Goal: Task Accomplishment & Management: Complete application form

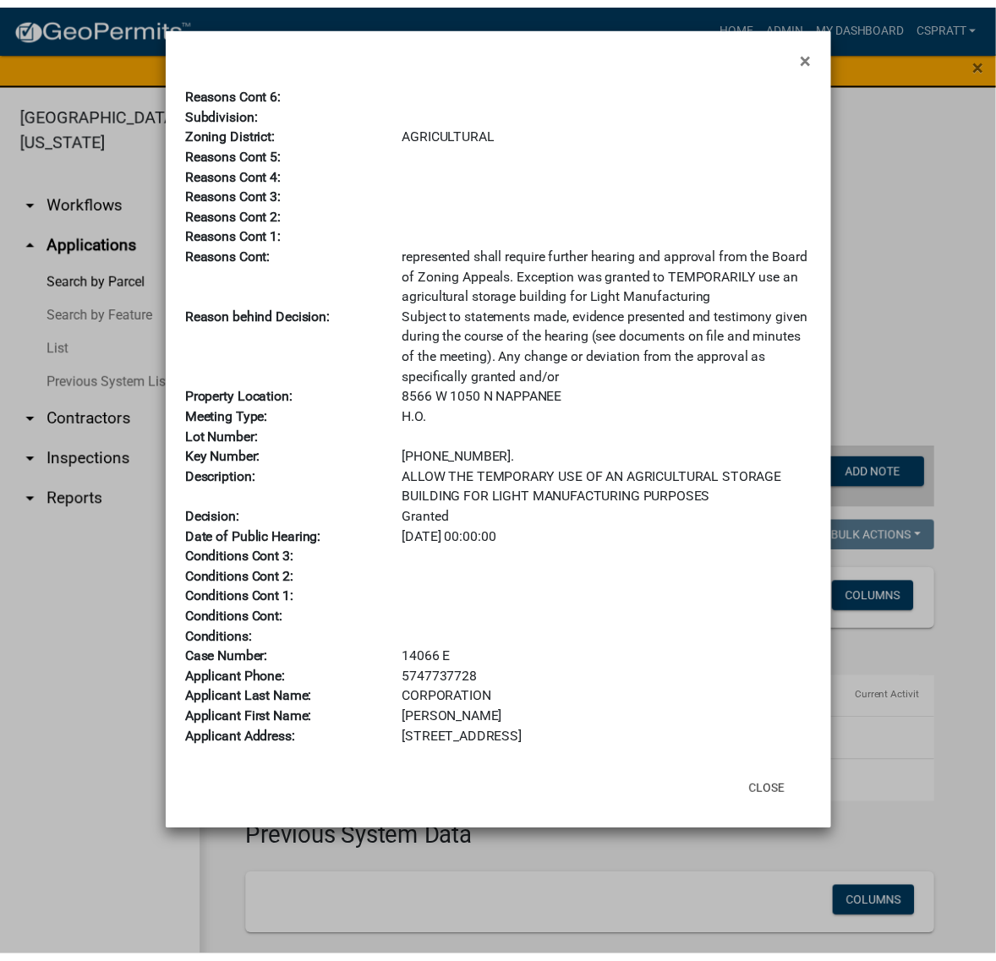
scroll to position [167, 0]
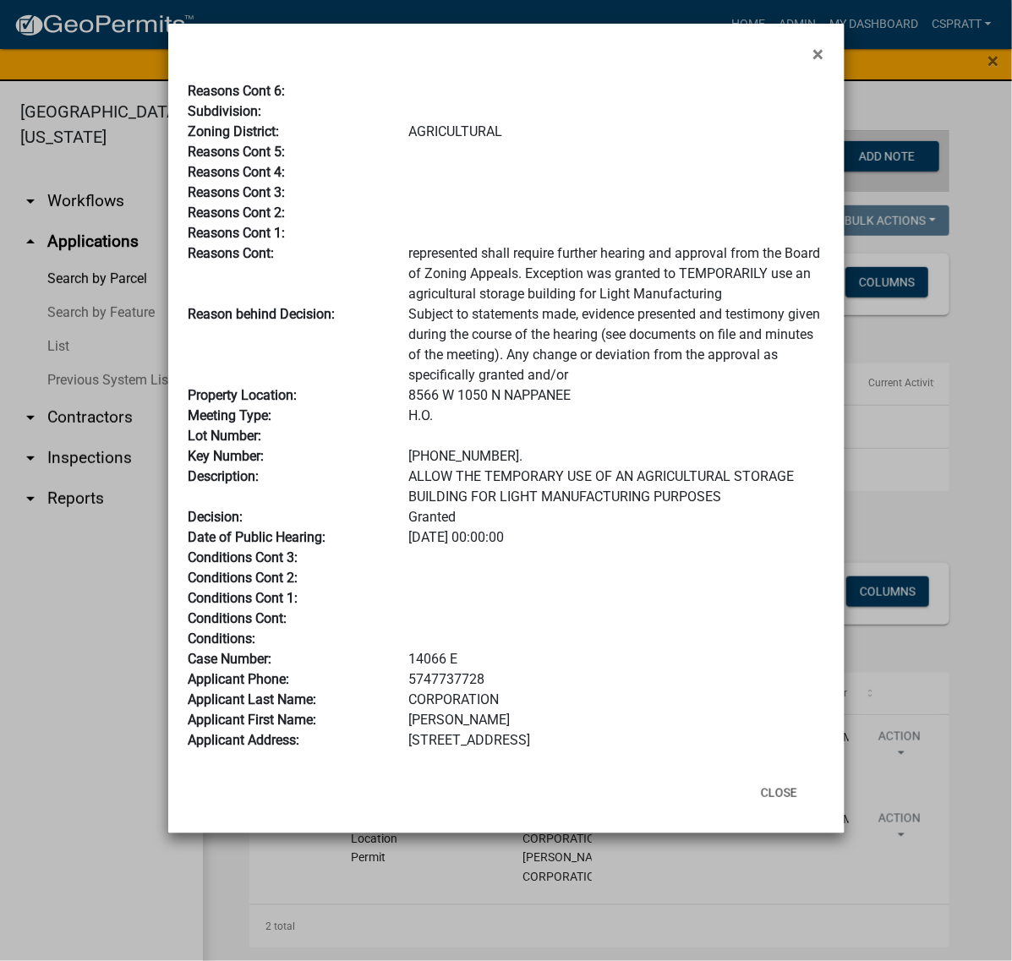
click at [698, 406] on div "H.O." at bounding box center [616, 416] width 441 height 20
click at [765, 808] on button "Close" at bounding box center [779, 793] width 63 height 30
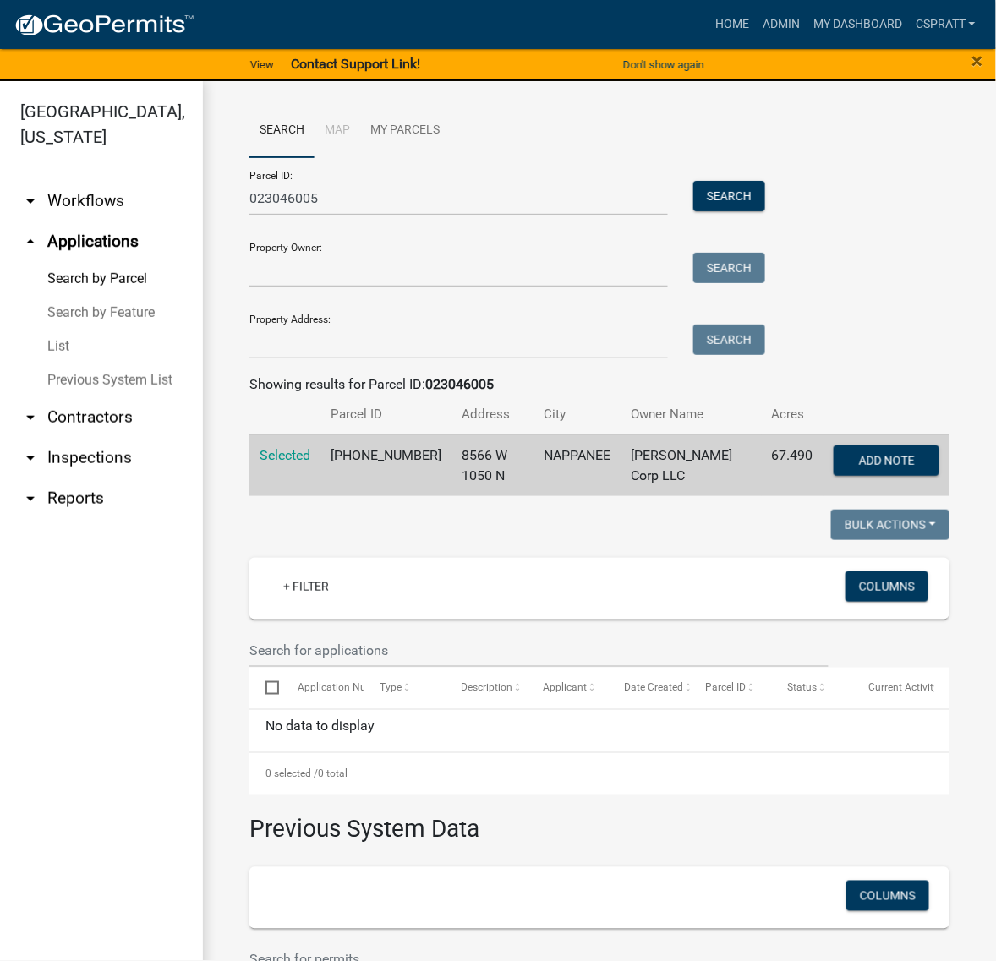
scroll to position [0, 0]
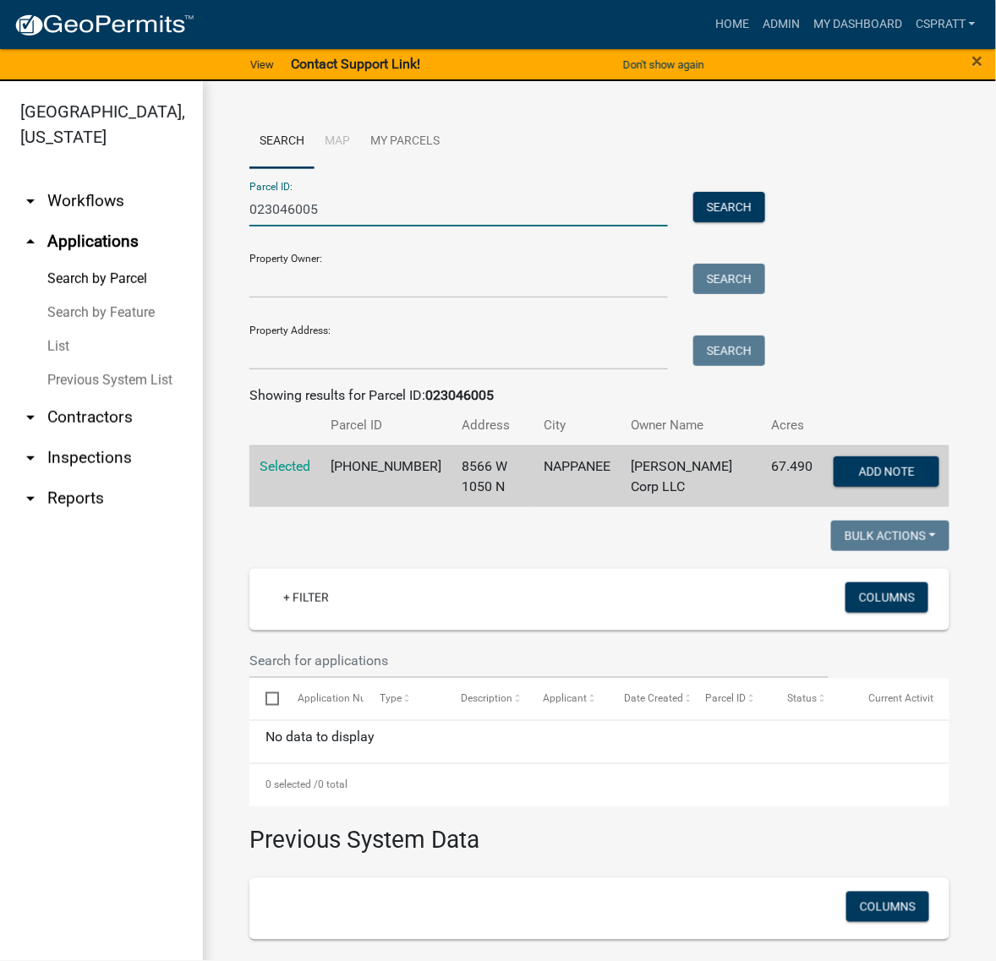
drag, startPoint x: 364, startPoint y: 239, endPoint x: 83, endPoint y: 231, distance: 280.9
click at [83, 231] on div "Kosciusko County, Indiana arrow_drop_down Workflows List arrow_drop_up Applicat…" at bounding box center [498, 531] width 996 height 901
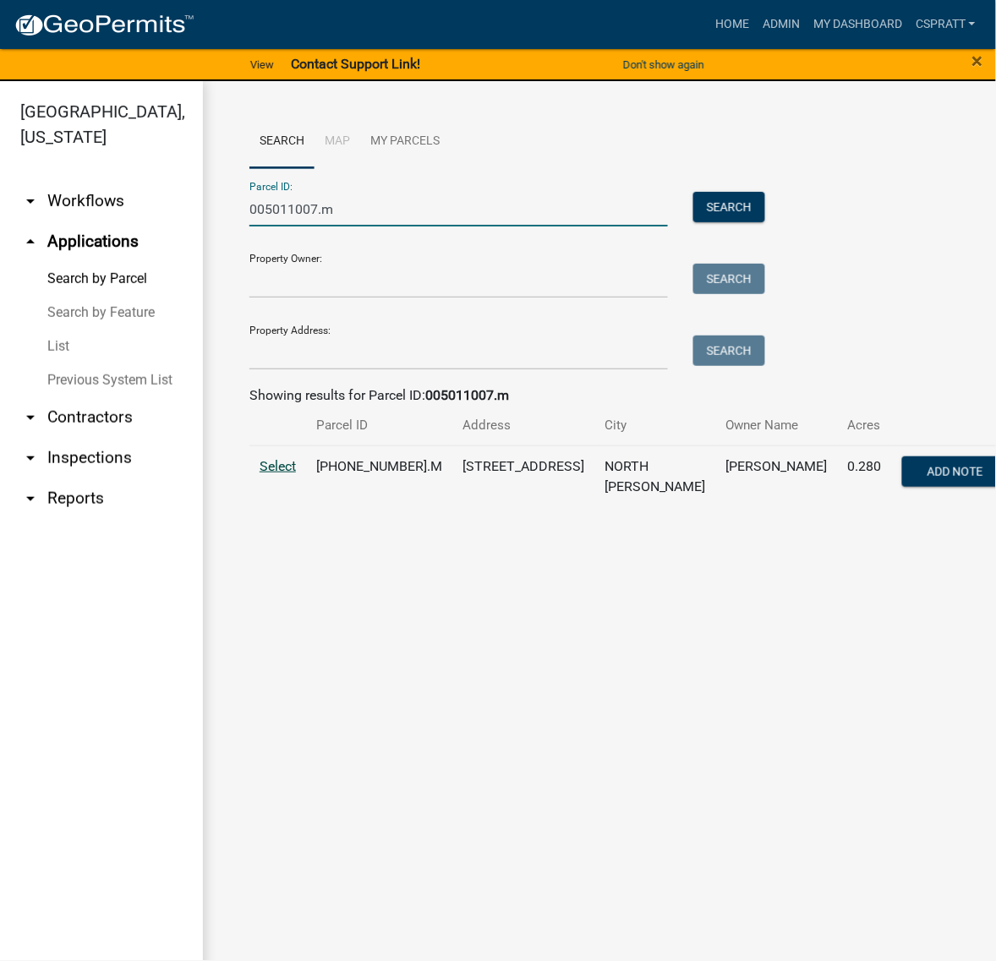
type input "005011007.m"
drag, startPoint x: 285, startPoint y: 585, endPoint x: 309, endPoint y: 594, distance: 25.1
click at [285, 474] on span "Select" at bounding box center [278, 466] width 36 height 16
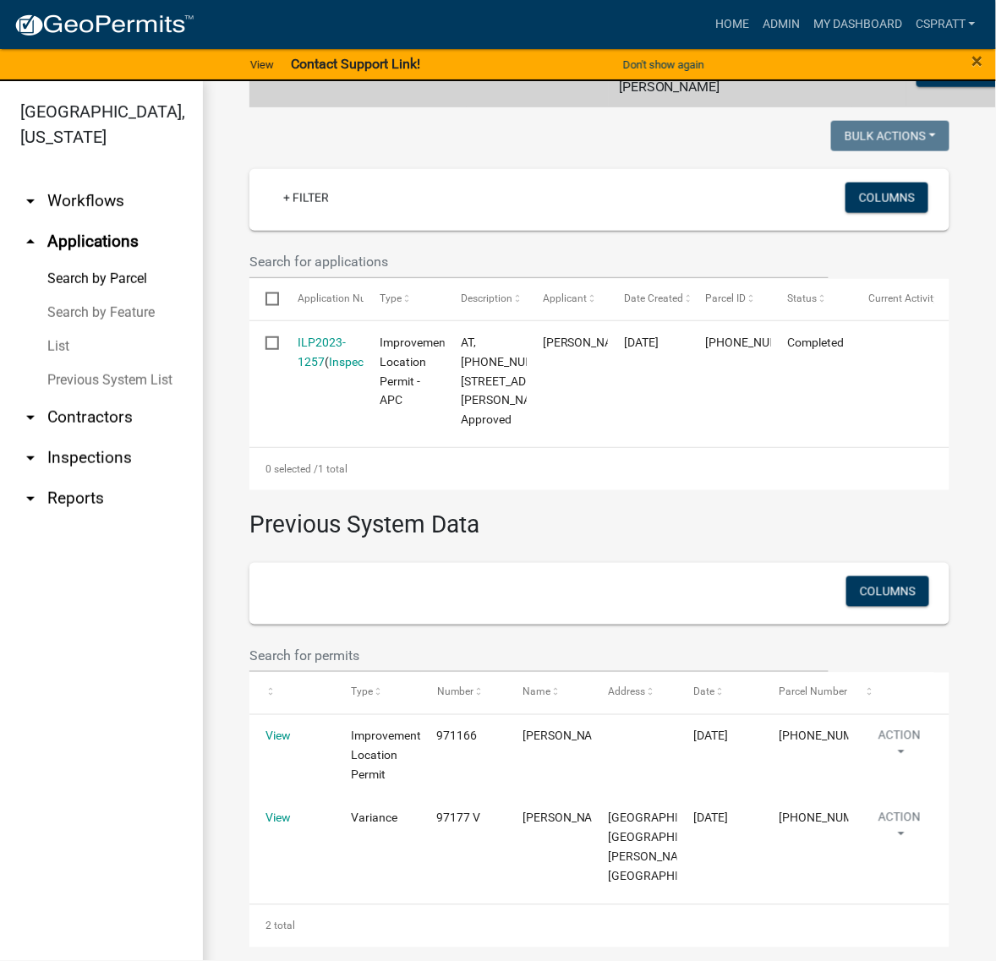
scroll to position [810, 0]
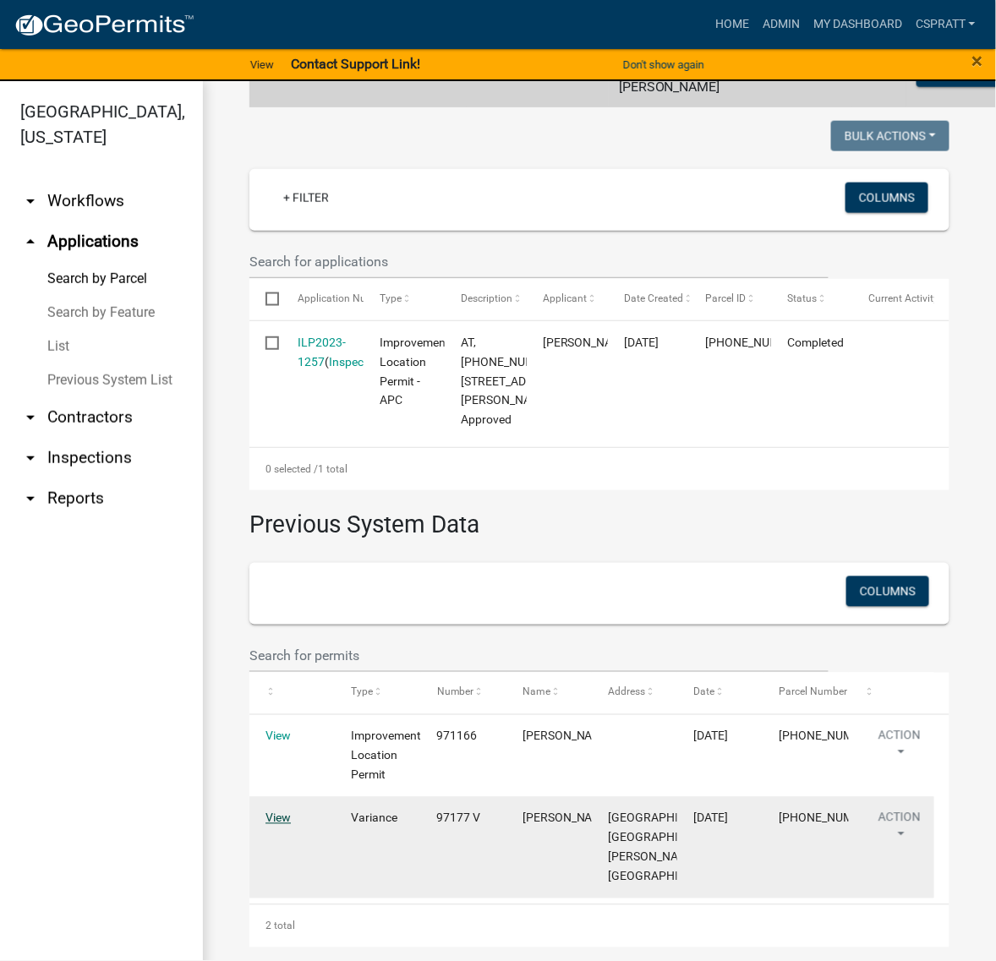
click at [288, 812] on link "View" at bounding box center [278, 819] width 25 height 14
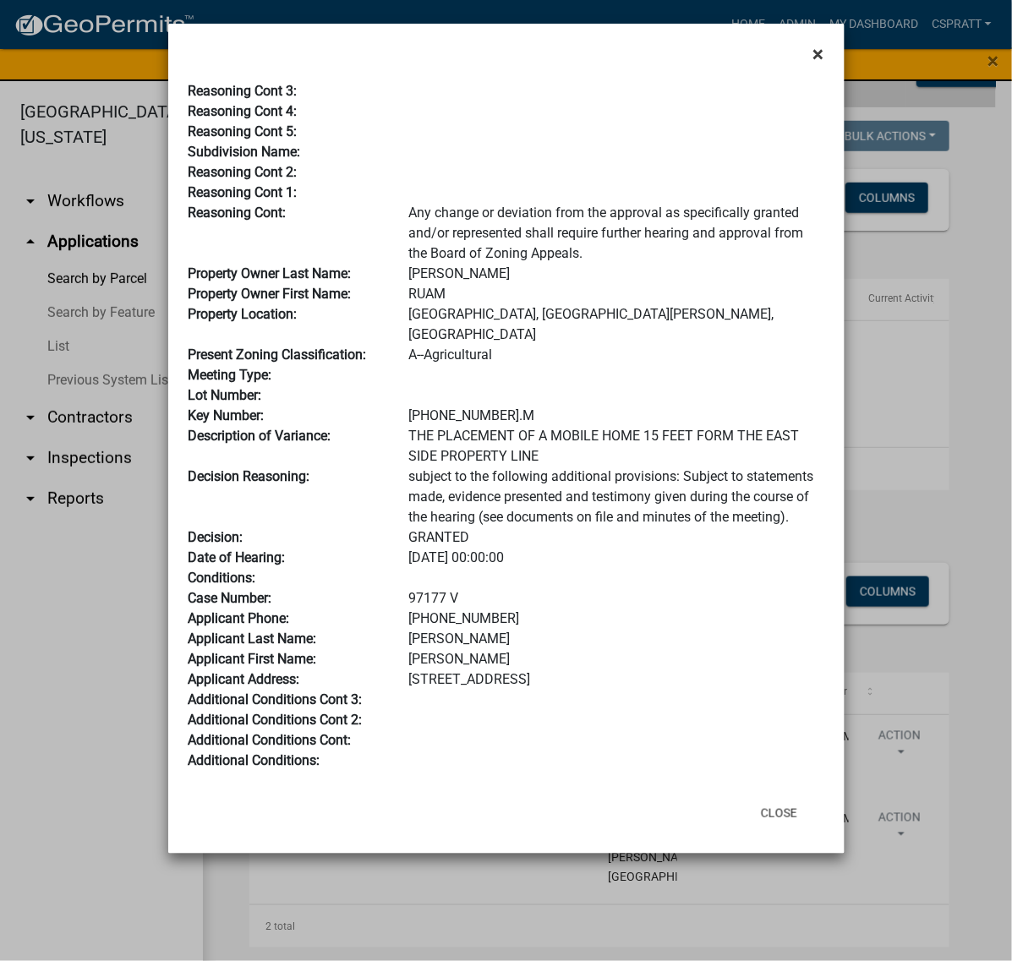
click at [816, 66] on span "×" at bounding box center [818, 54] width 11 height 24
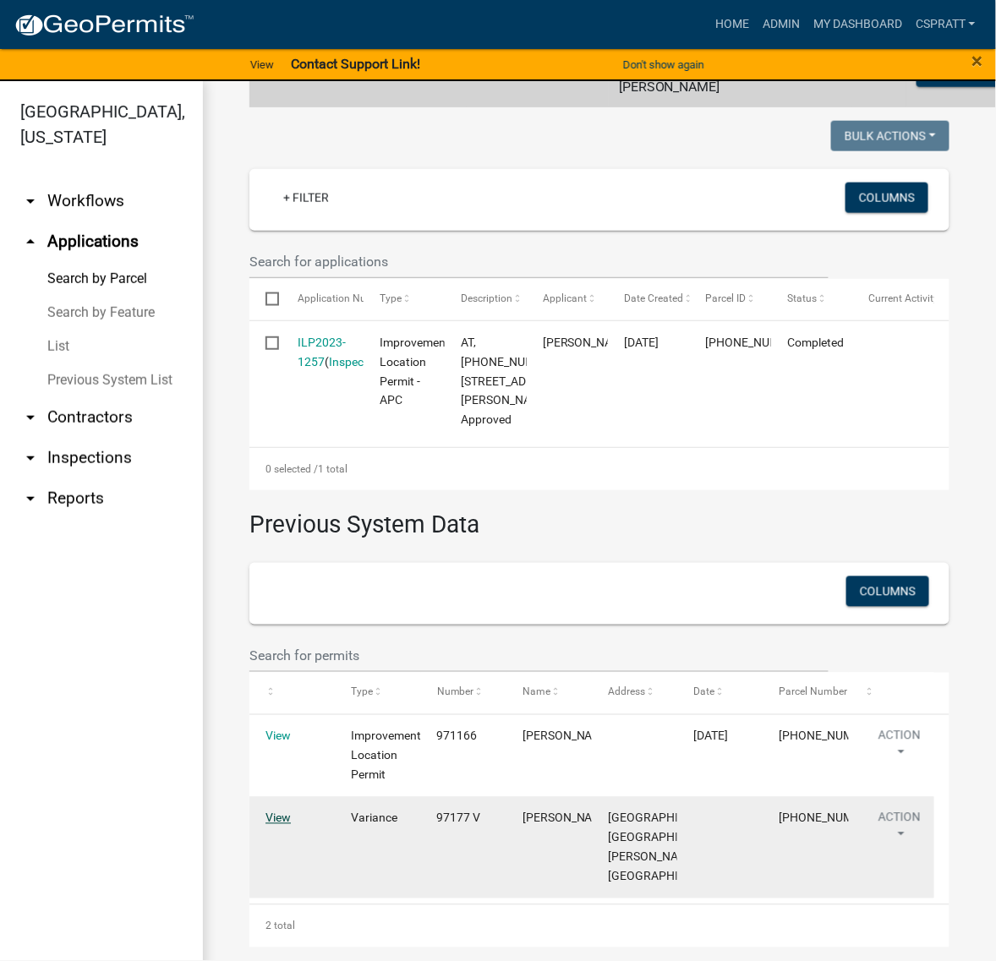
click at [282, 812] on link "View" at bounding box center [278, 819] width 25 height 14
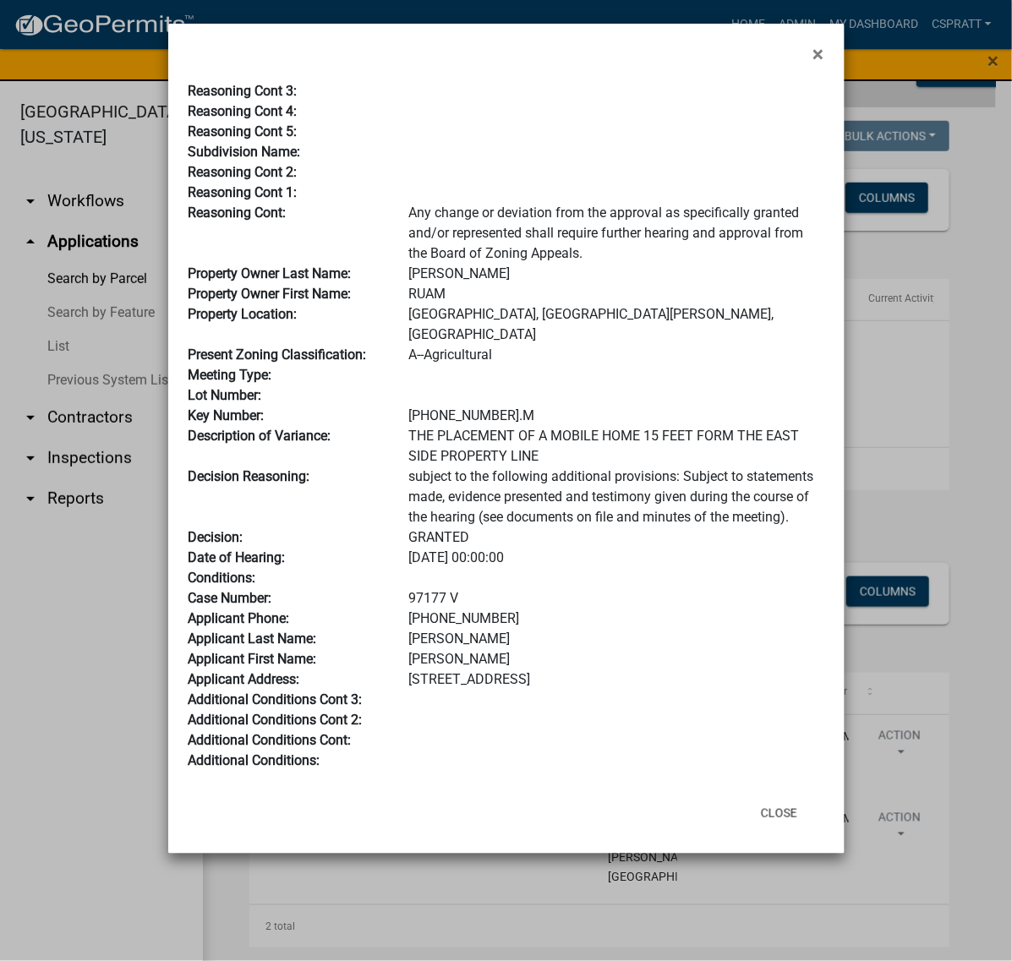
scroll to position [294, 0]
click at [765, 829] on button "Close" at bounding box center [779, 813] width 63 height 30
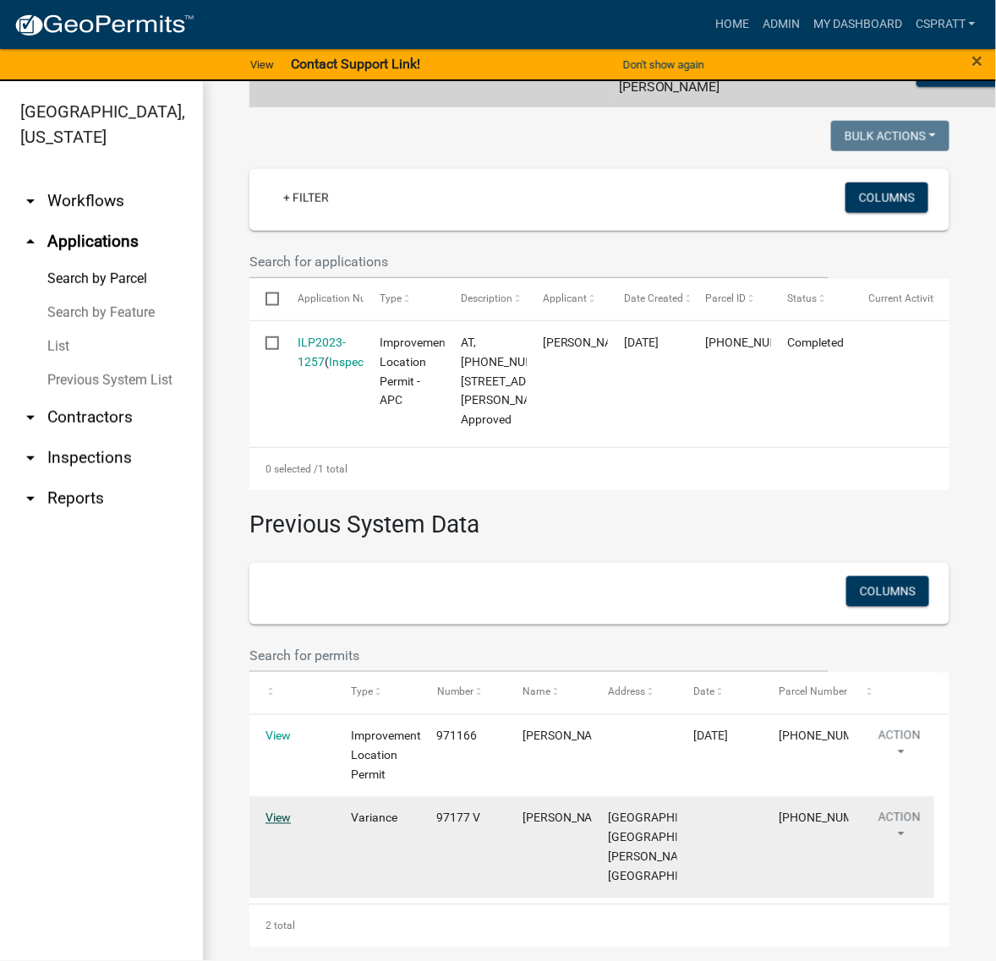
click at [282, 812] on link "View" at bounding box center [278, 819] width 25 height 14
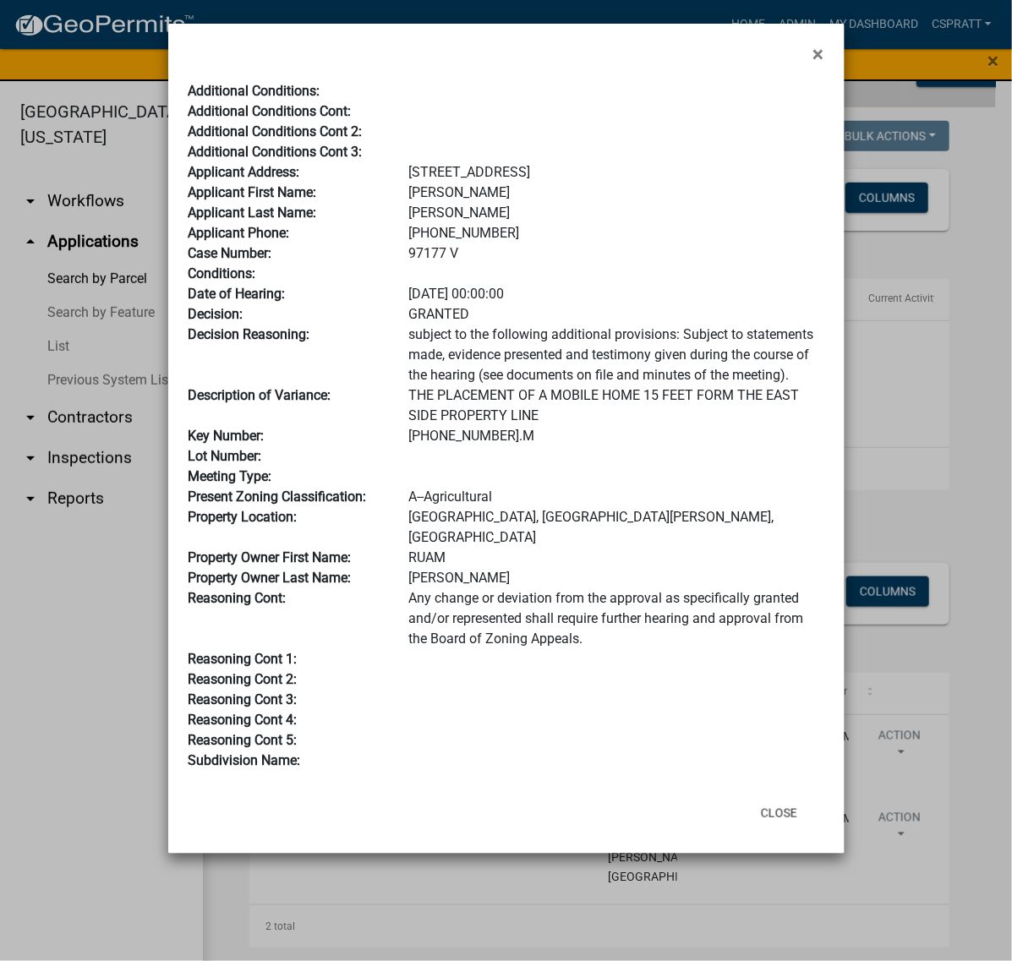
scroll to position [0, 0]
click at [813, 57] on span "×" at bounding box center [818, 54] width 11 height 24
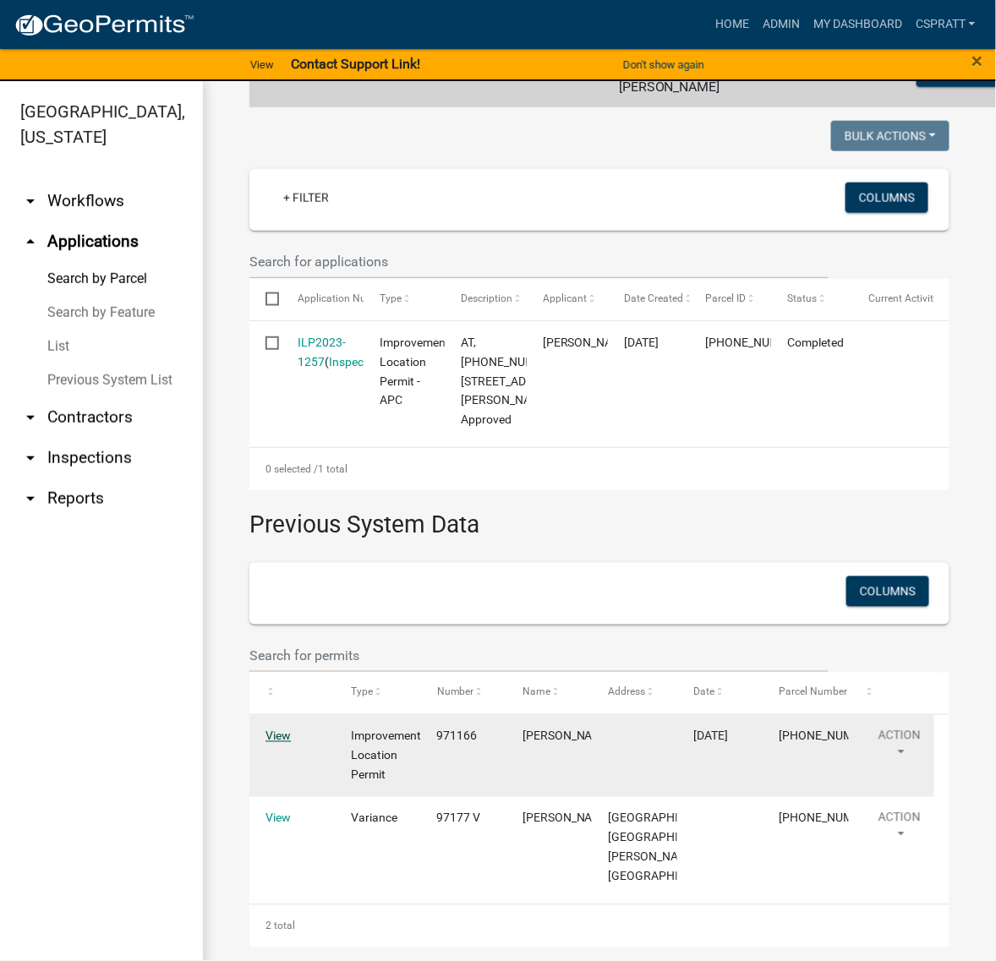
click at [275, 730] on link "View" at bounding box center [278, 737] width 25 height 14
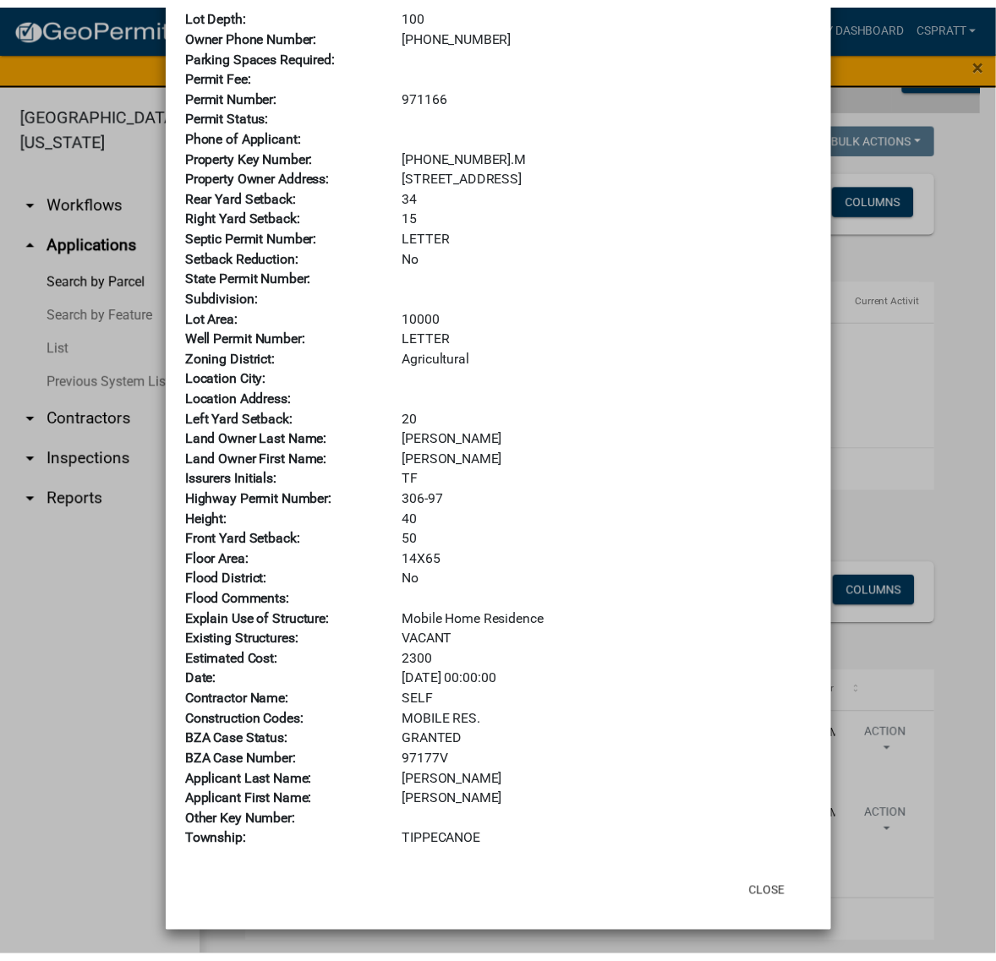
scroll to position [317, 0]
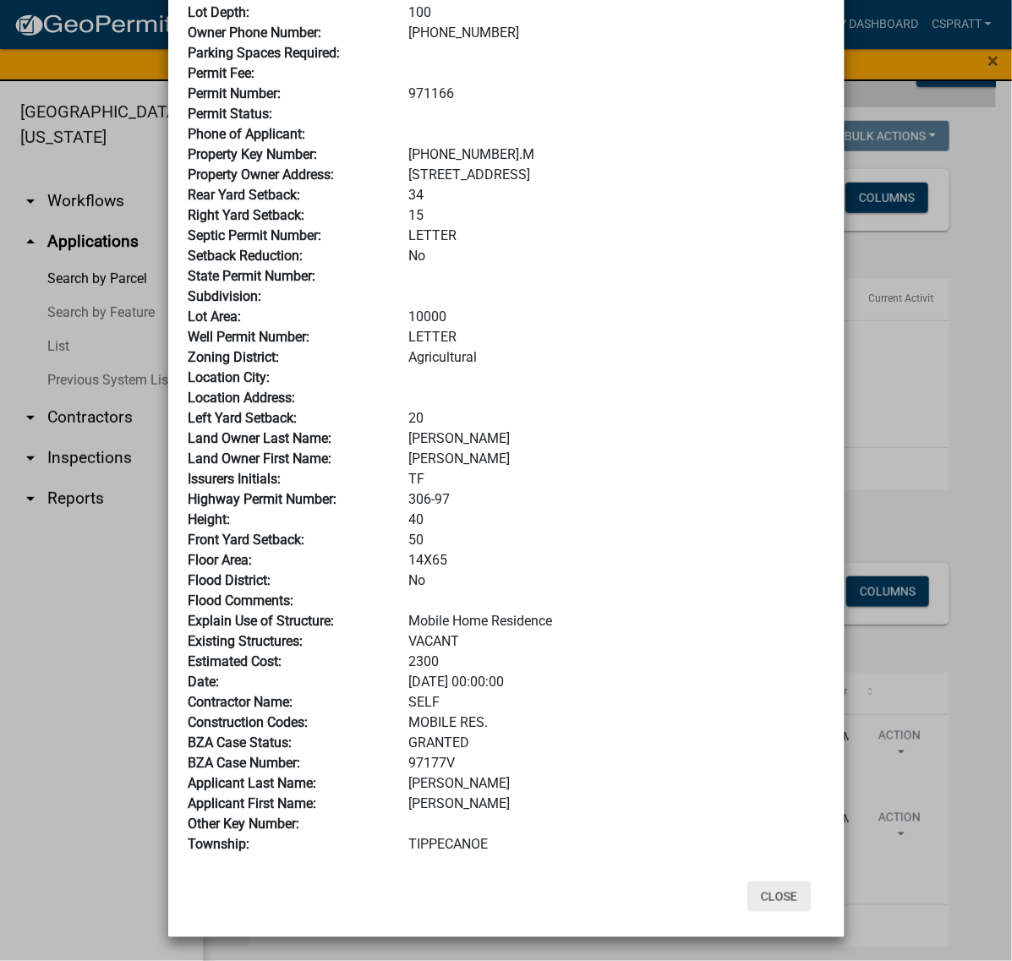
click at [766, 912] on button "Close" at bounding box center [779, 897] width 63 height 30
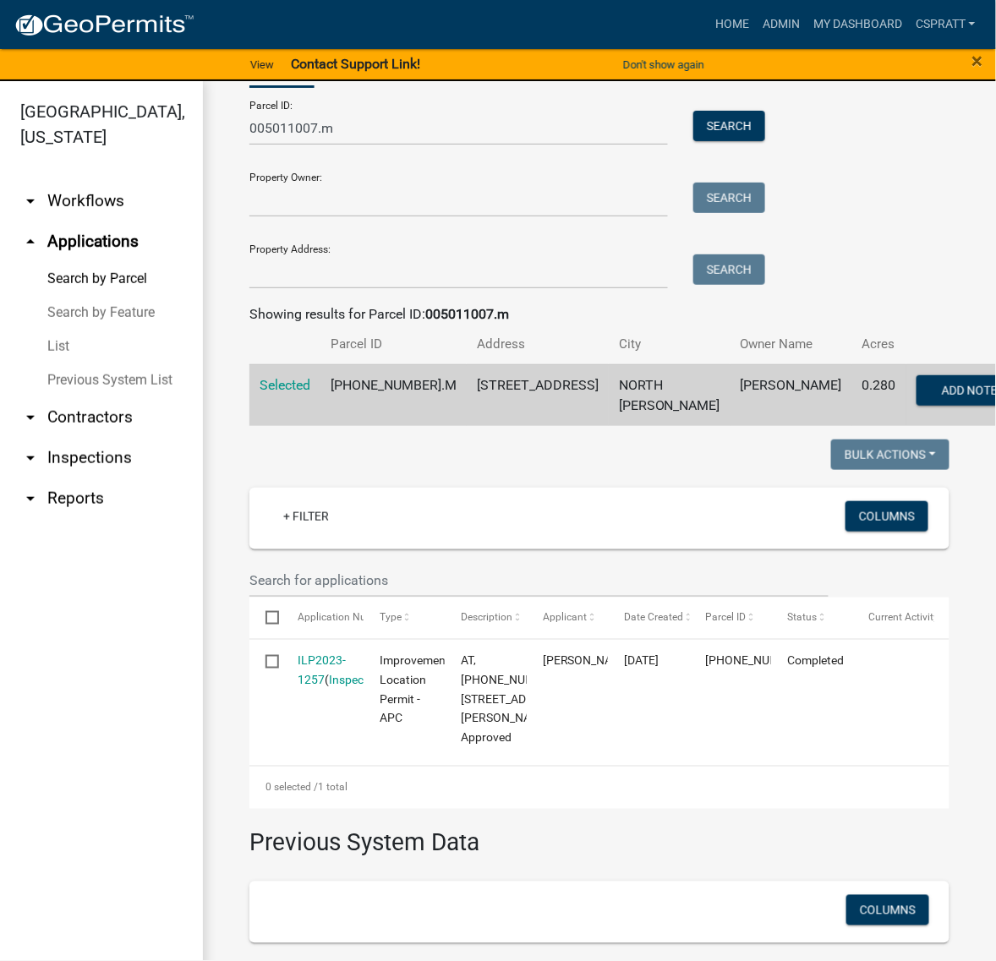
scroll to position [0, 0]
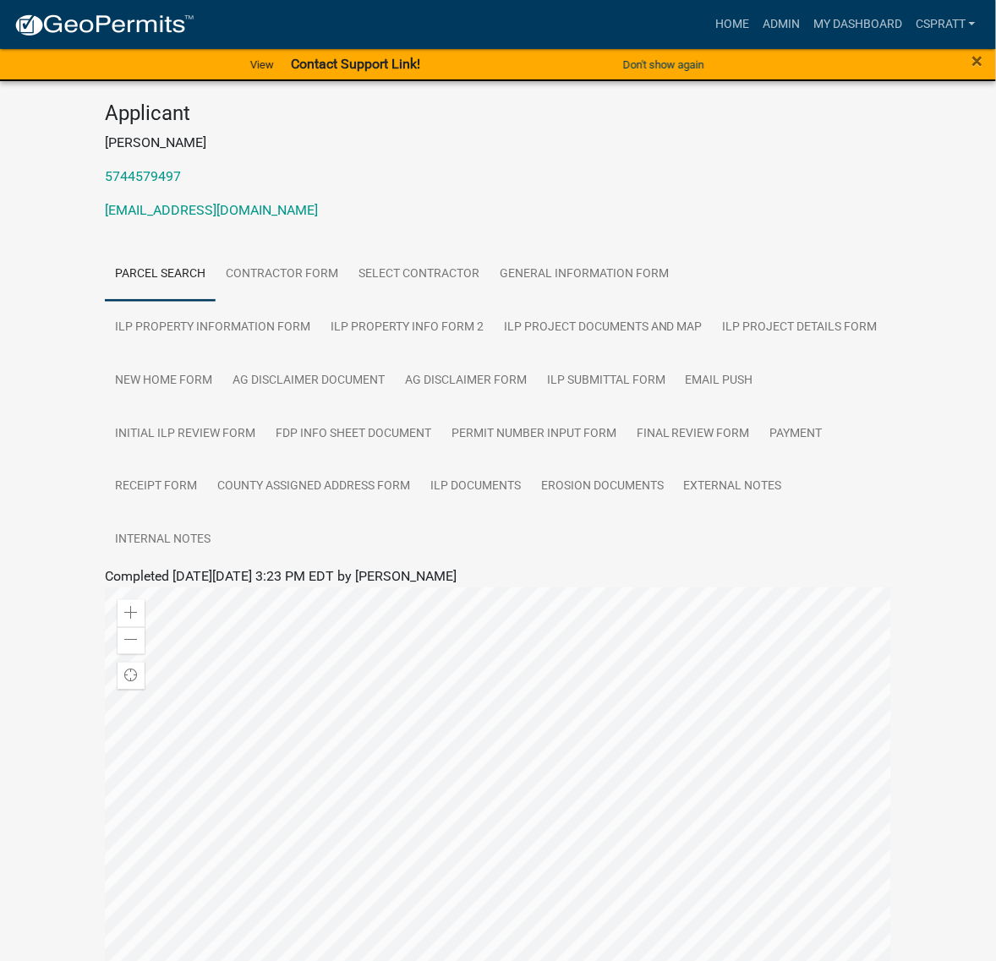
scroll to position [211, 0]
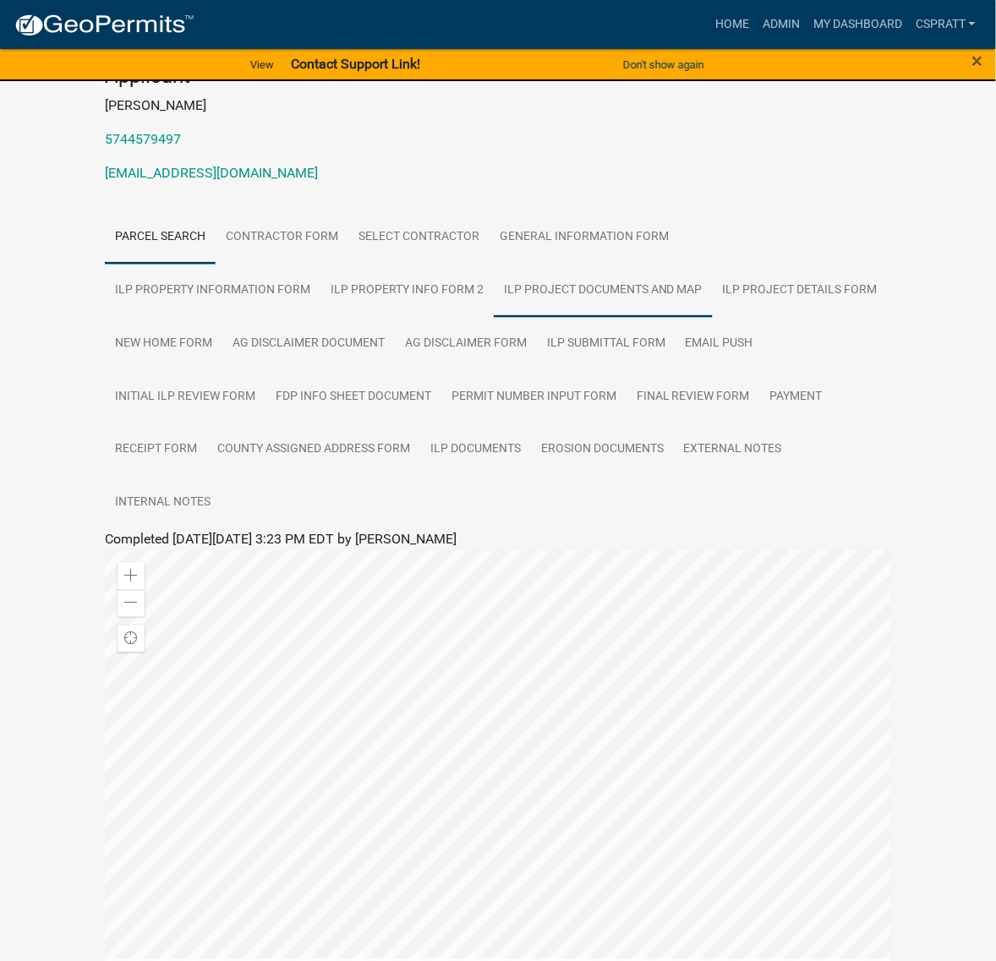
click at [713, 318] on link "ILP Project Documents and Map" at bounding box center [603, 291] width 219 height 54
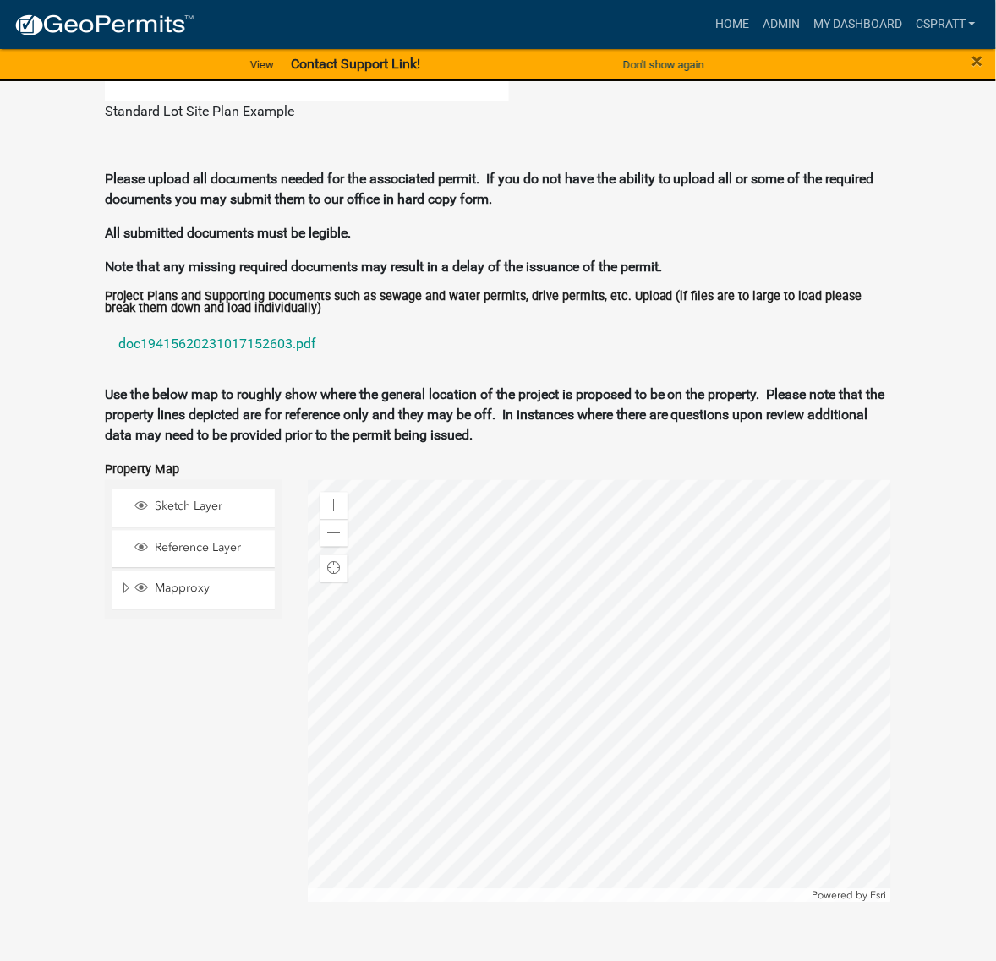
scroll to position [1848, 0]
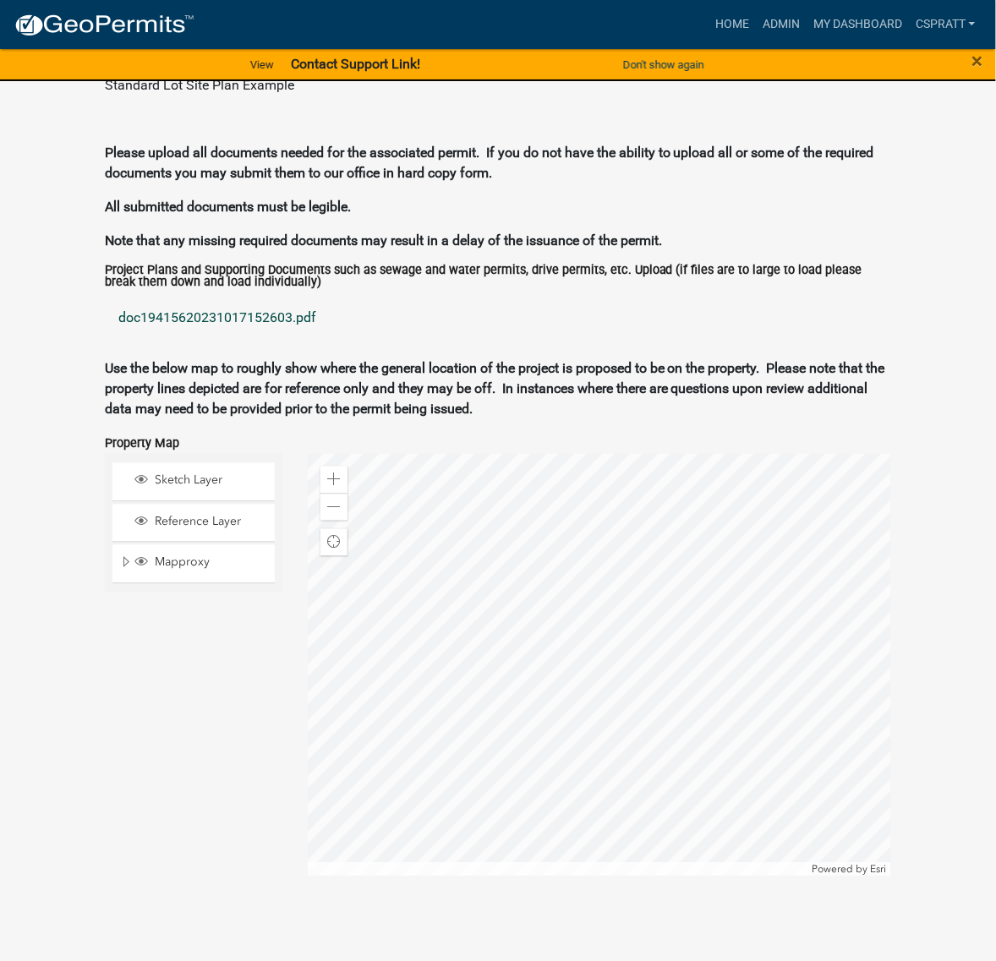
click at [272, 339] on link "doc19415620231017152603.pdf" at bounding box center [498, 319] width 786 height 41
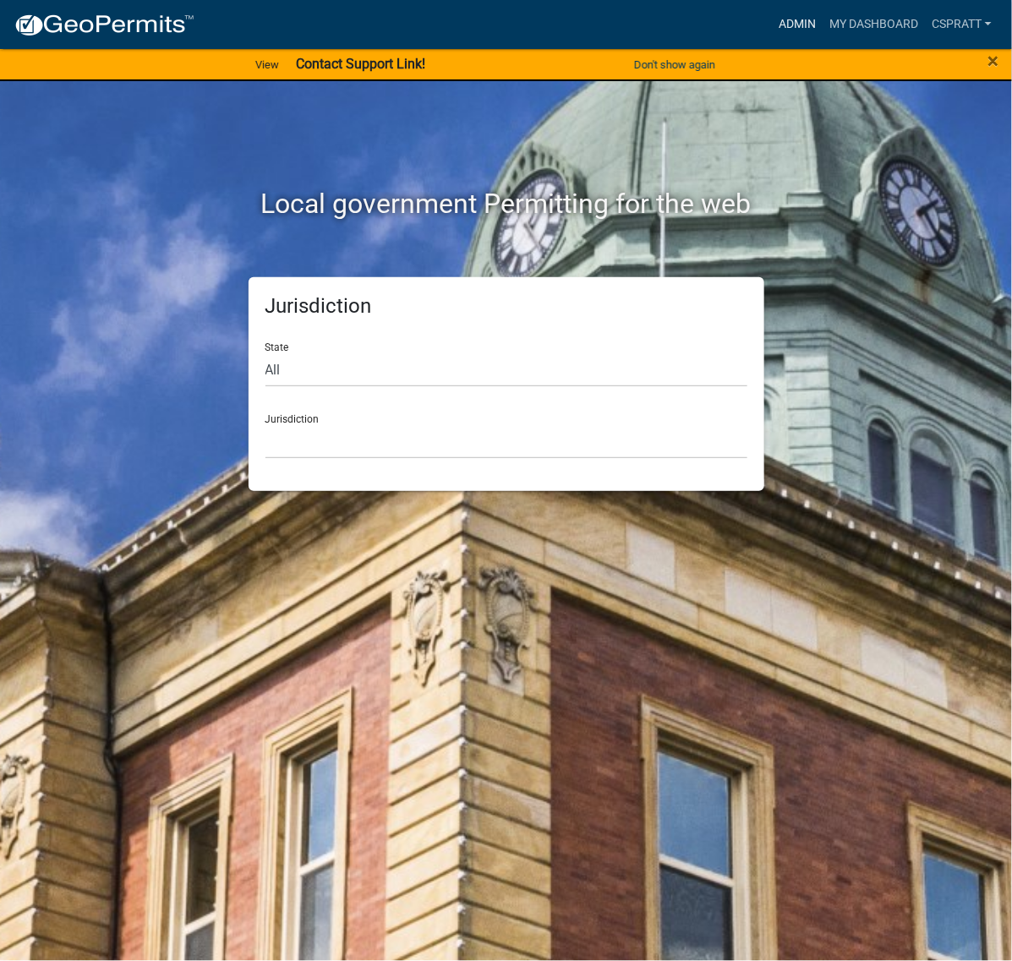
click at [772, 24] on link "Admin" at bounding box center [797, 24] width 51 height 32
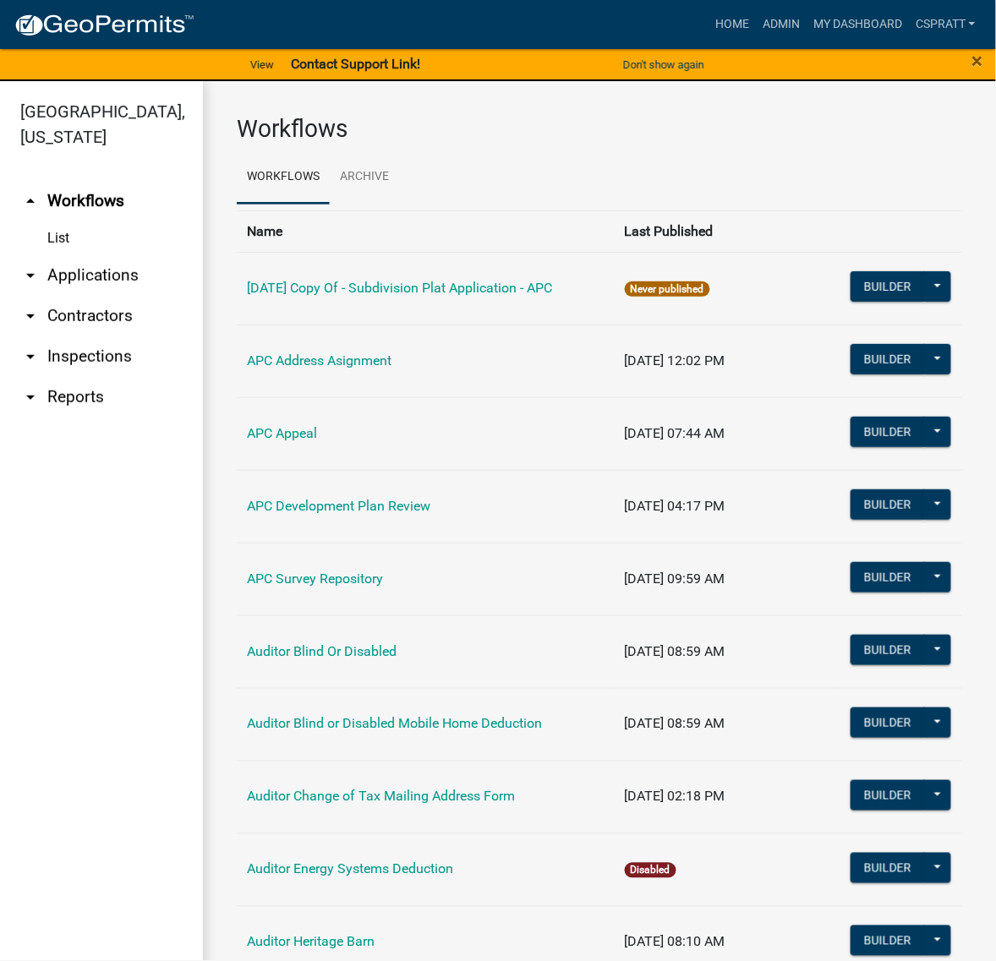
click at [135, 296] on link "arrow_drop_down Applications" at bounding box center [101, 275] width 203 height 41
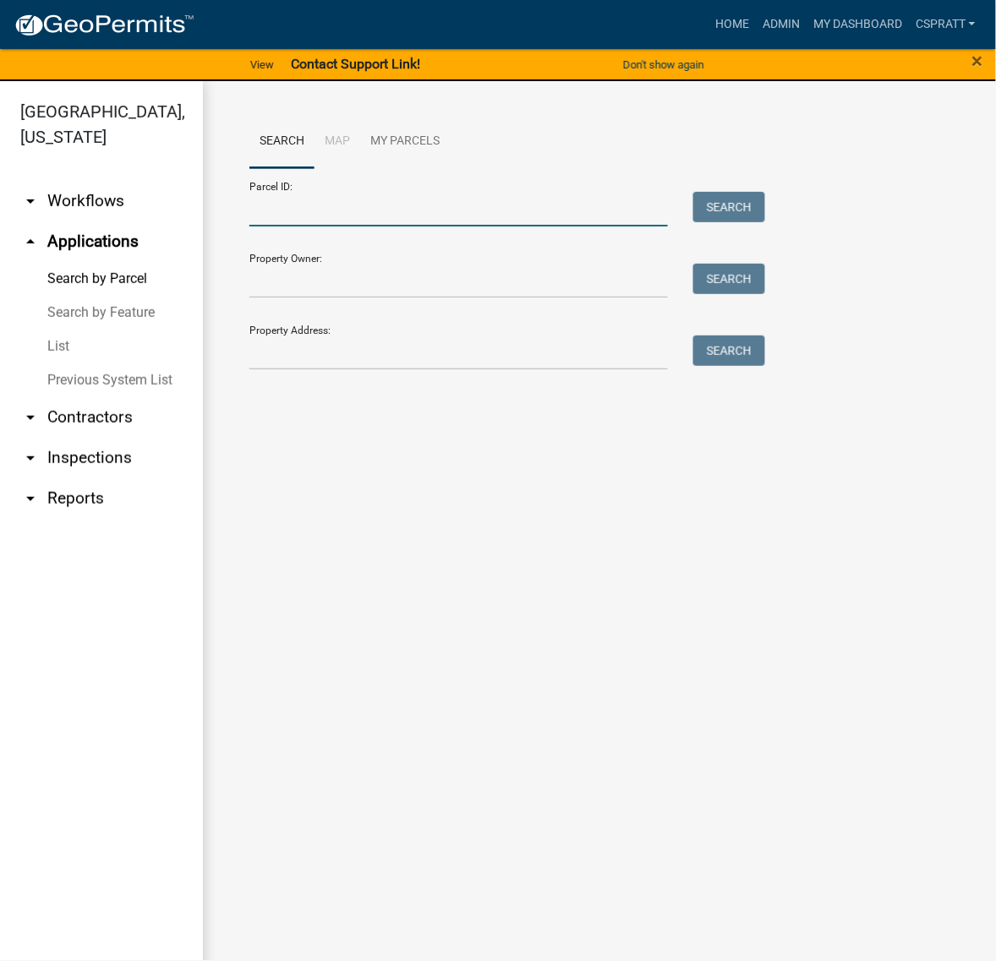
click at [300, 227] on input "Parcel ID:" at bounding box center [458, 209] width 419 height 35
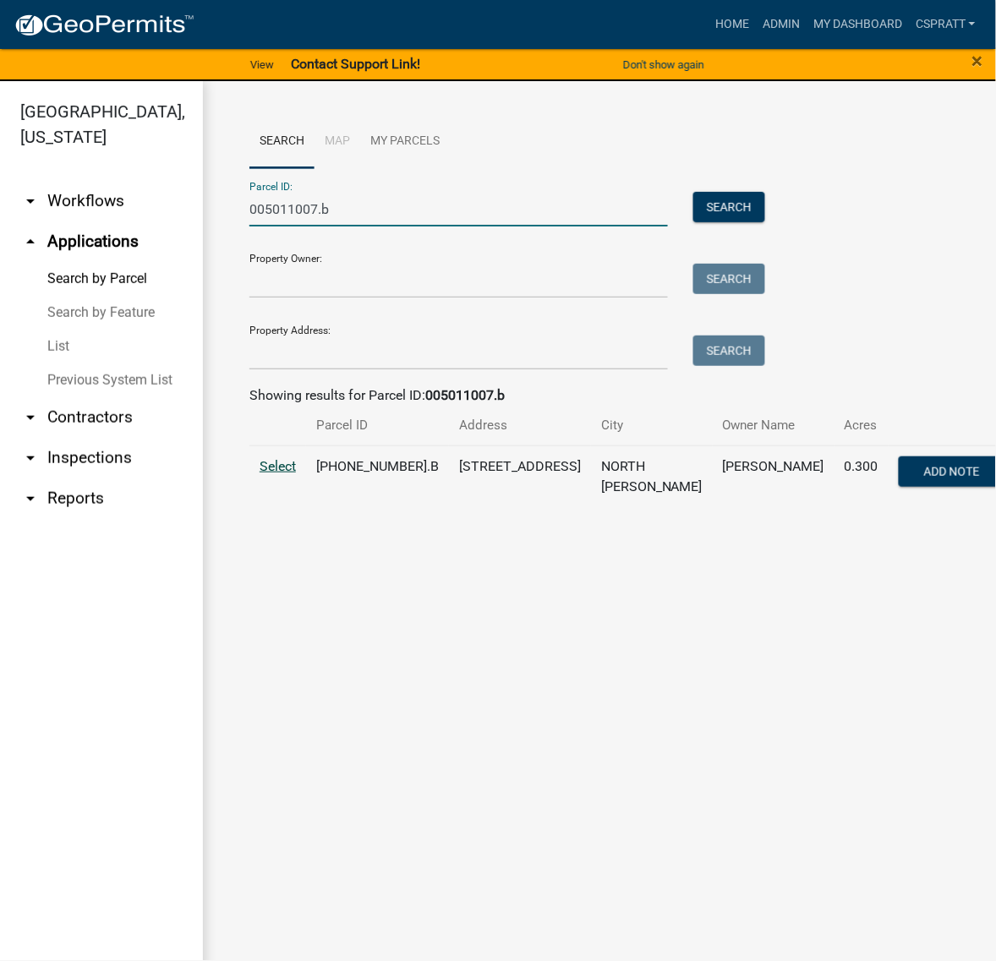
type input "005011007.b"
click at [286, 474] on span "Select" at bounding box center [278, 466] width 36 height 16
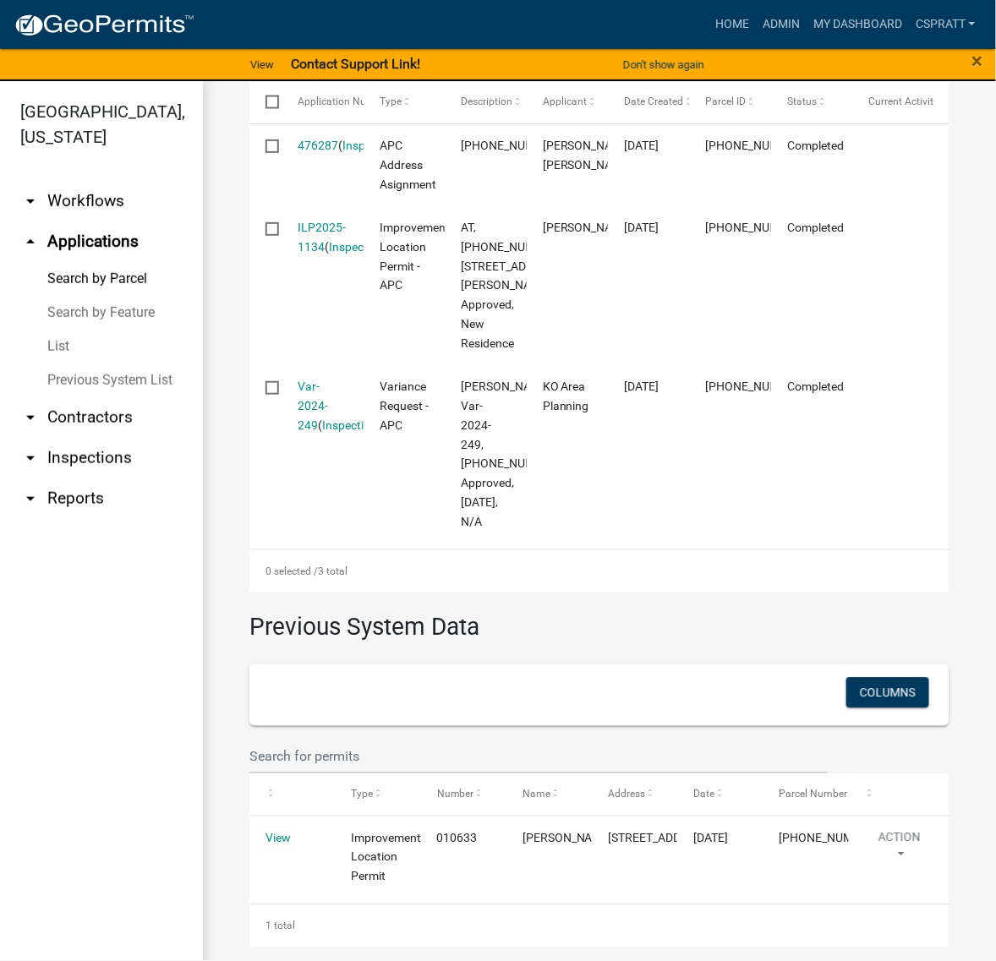
scroll to position [736, 0]
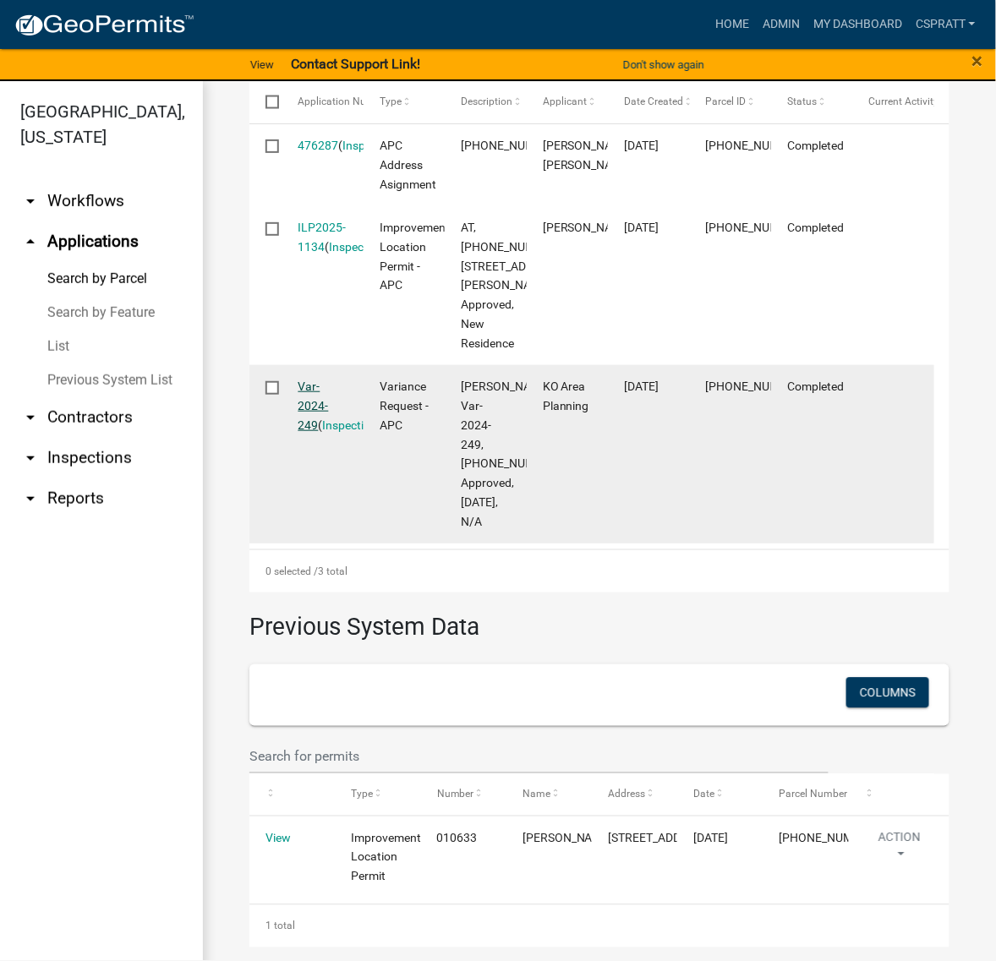
click at [315, 432] on link "Var-2024-249" at bounding box center [314, 406] width 30 height 52
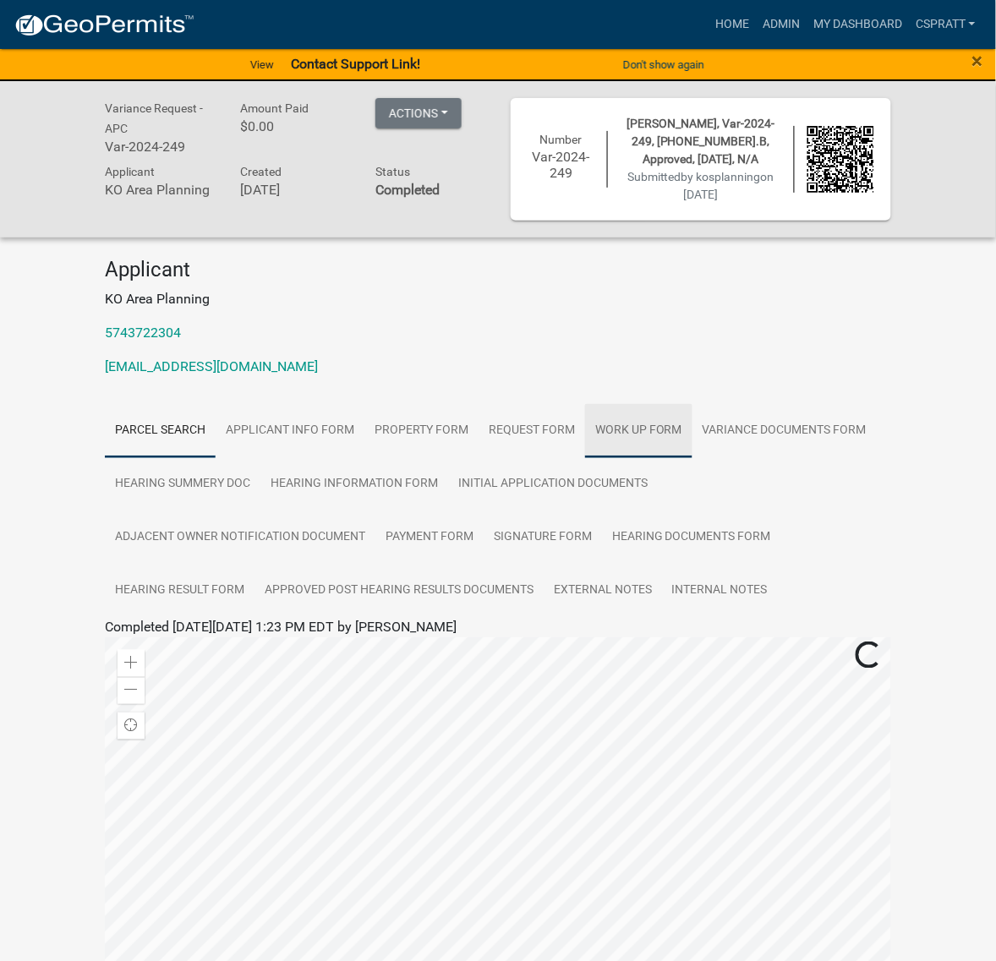
click at [693, 458] on link "Work Up Form" at bounding box center [638, 431] width 107 height 54
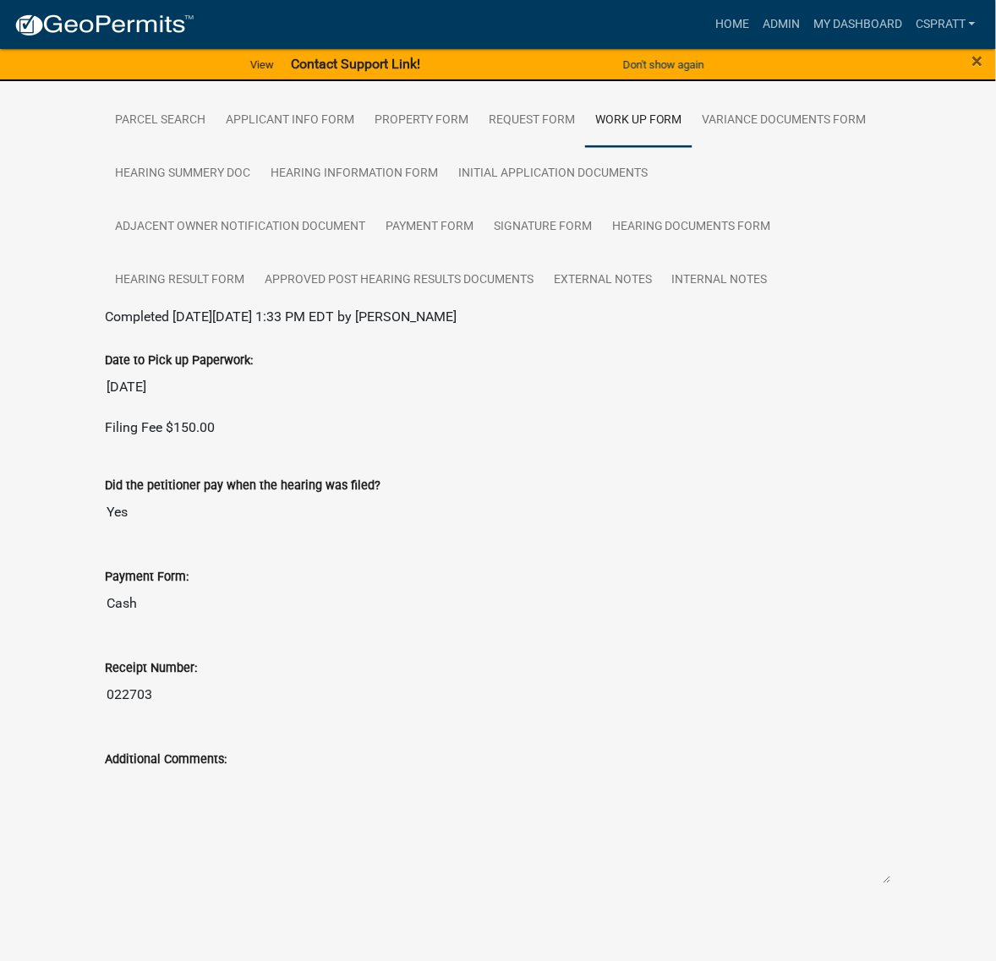
scroll to position [317, 0]
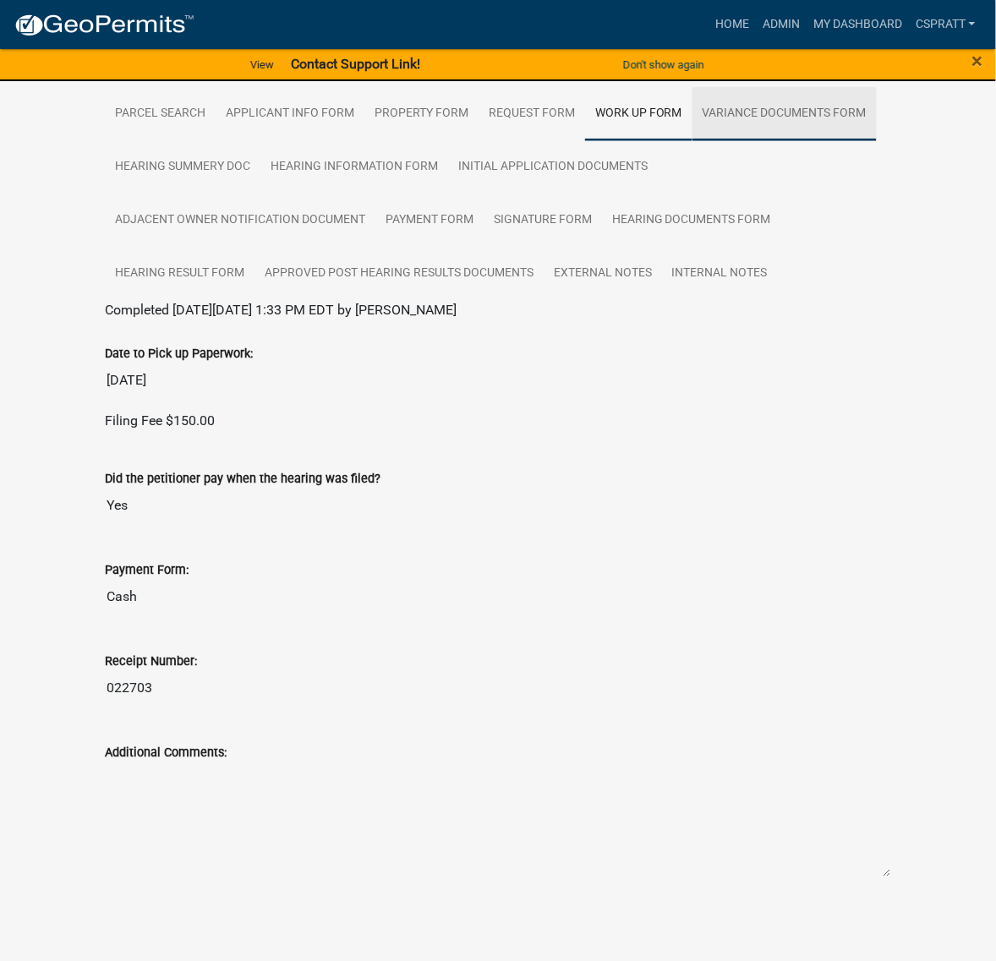
click at [693, 141] on link "Variance Documents Form" at bounding box center [785, 114] width 184 height 54
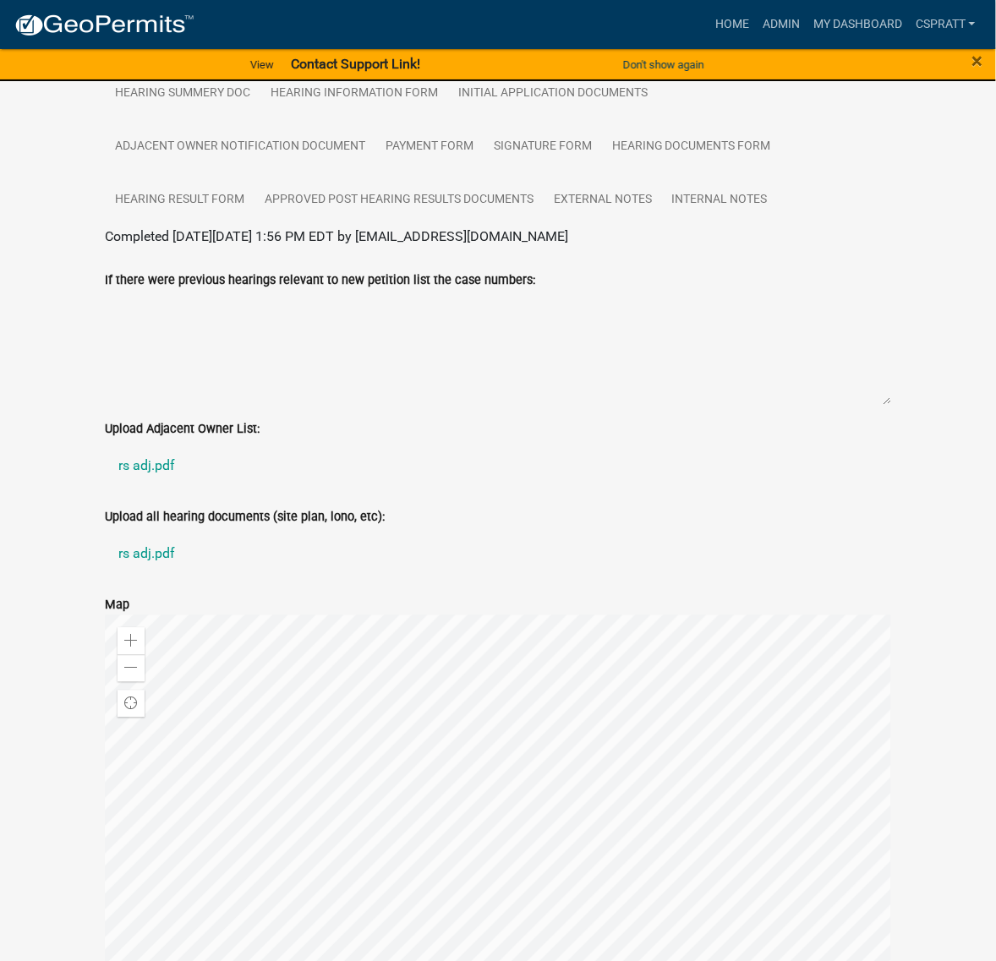
scroll to position [211, 0]
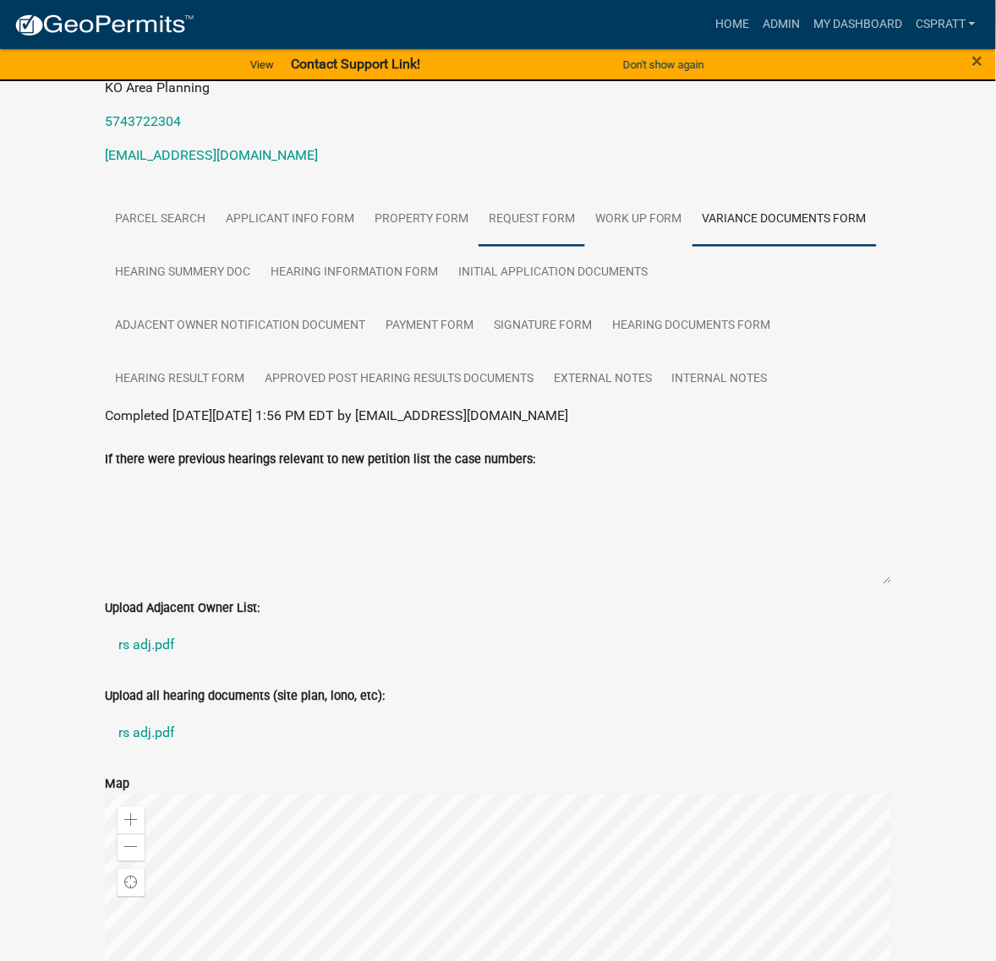
click at [585, 247] on link "Request Form" at bounding box center [532, 220] width 107 height 54
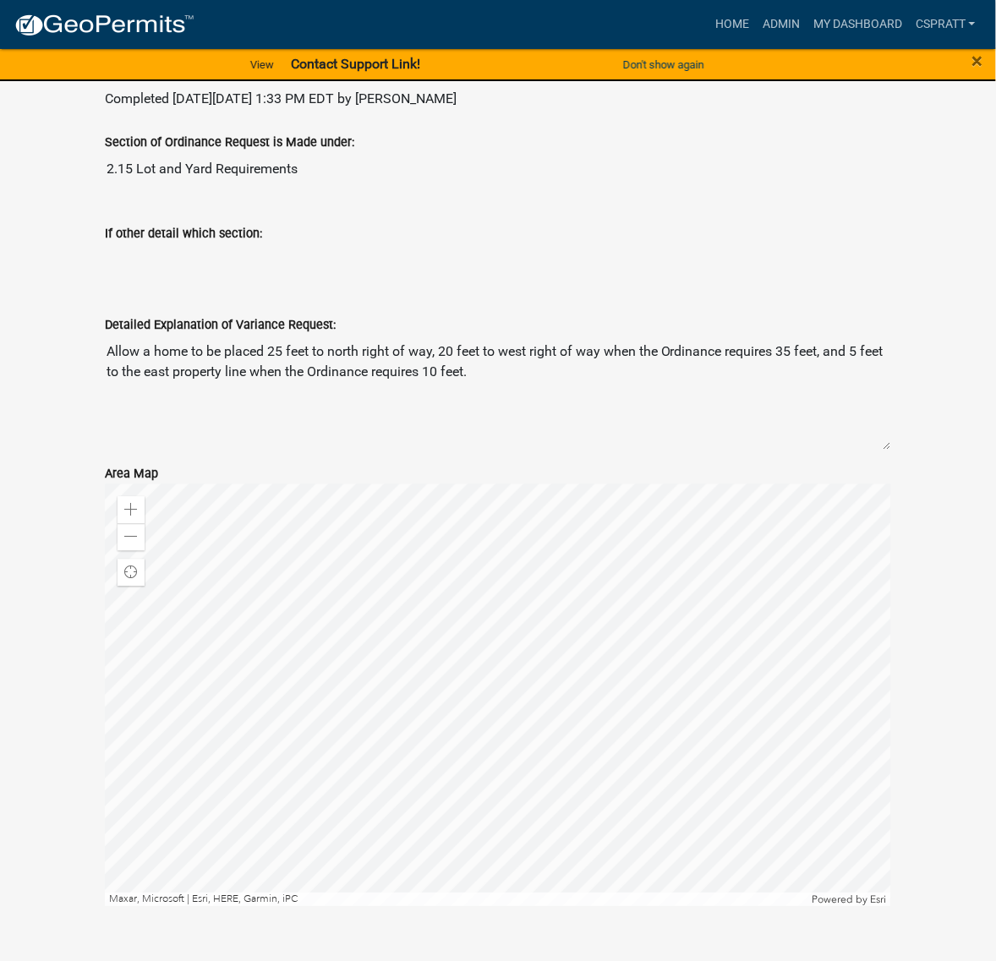
scroll to position [106, 0]
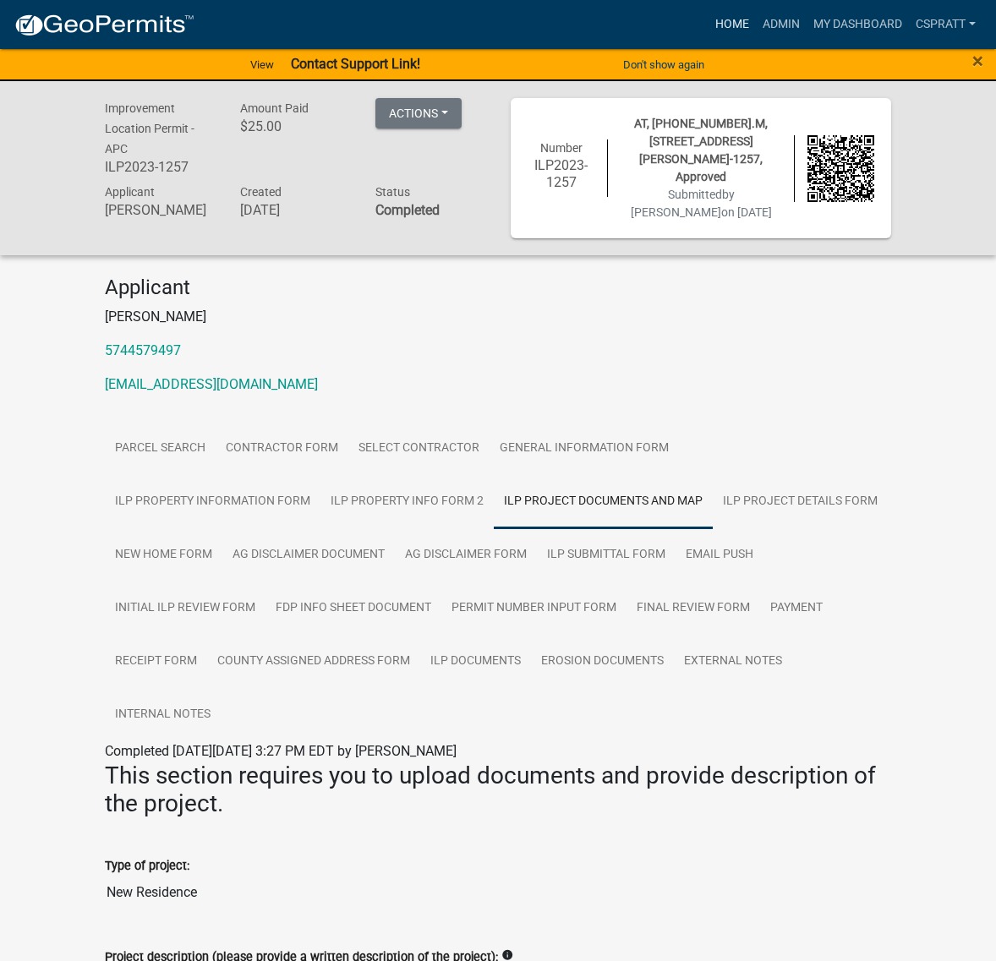
scroll to position [1848, 0]
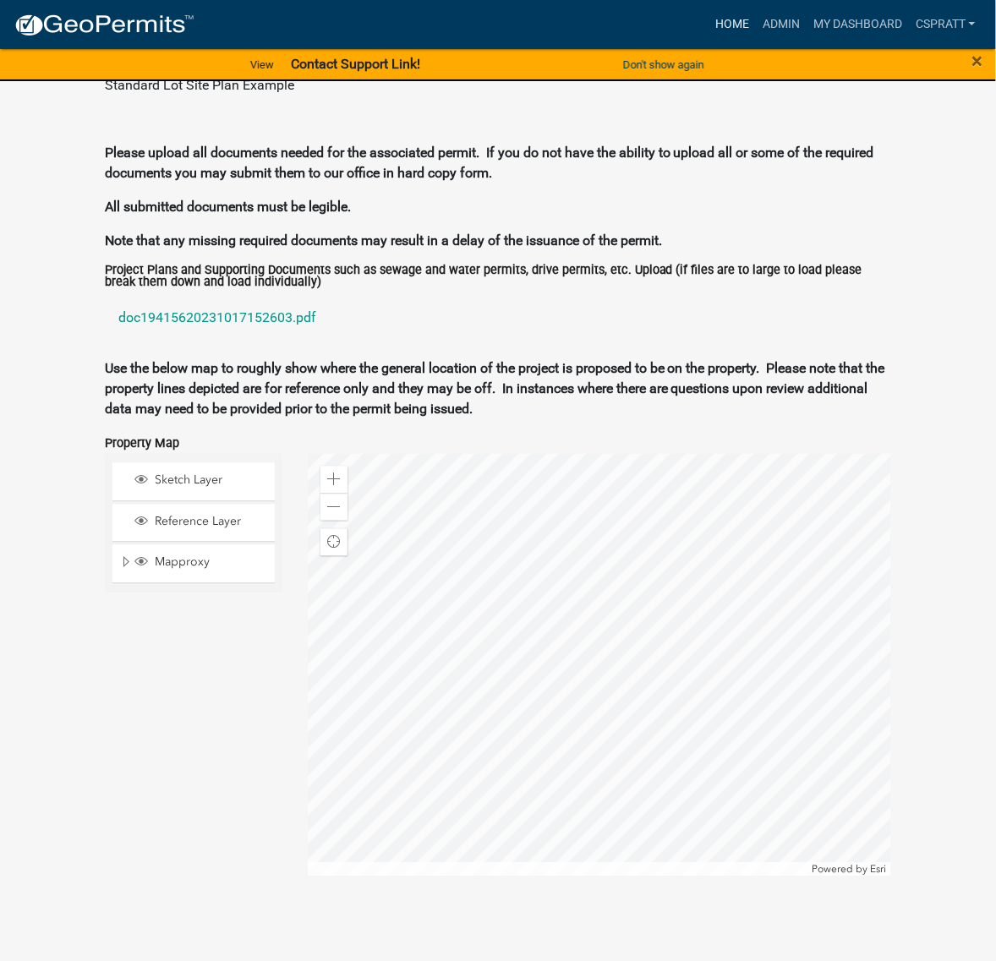
click at [709, 31] on link "Home" at bounding box center [732, 24] width 47 height 32
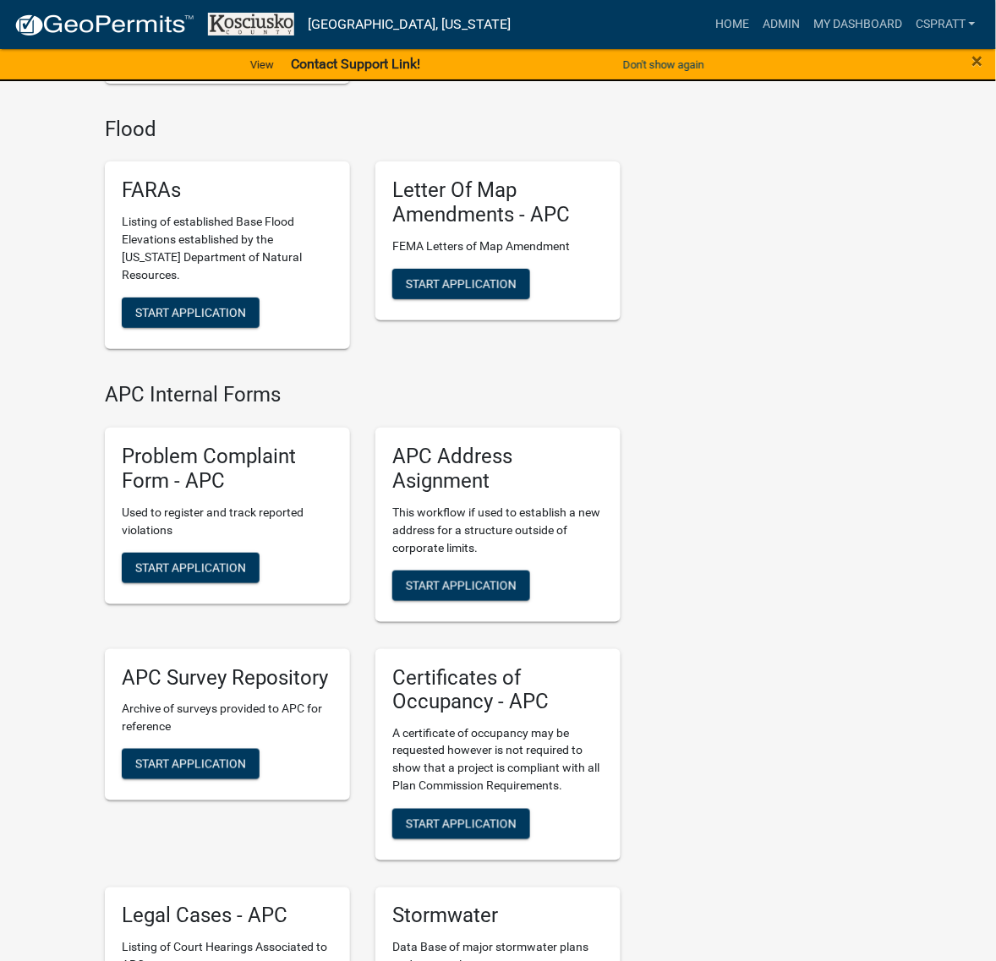
scroll to position [4228, 0]
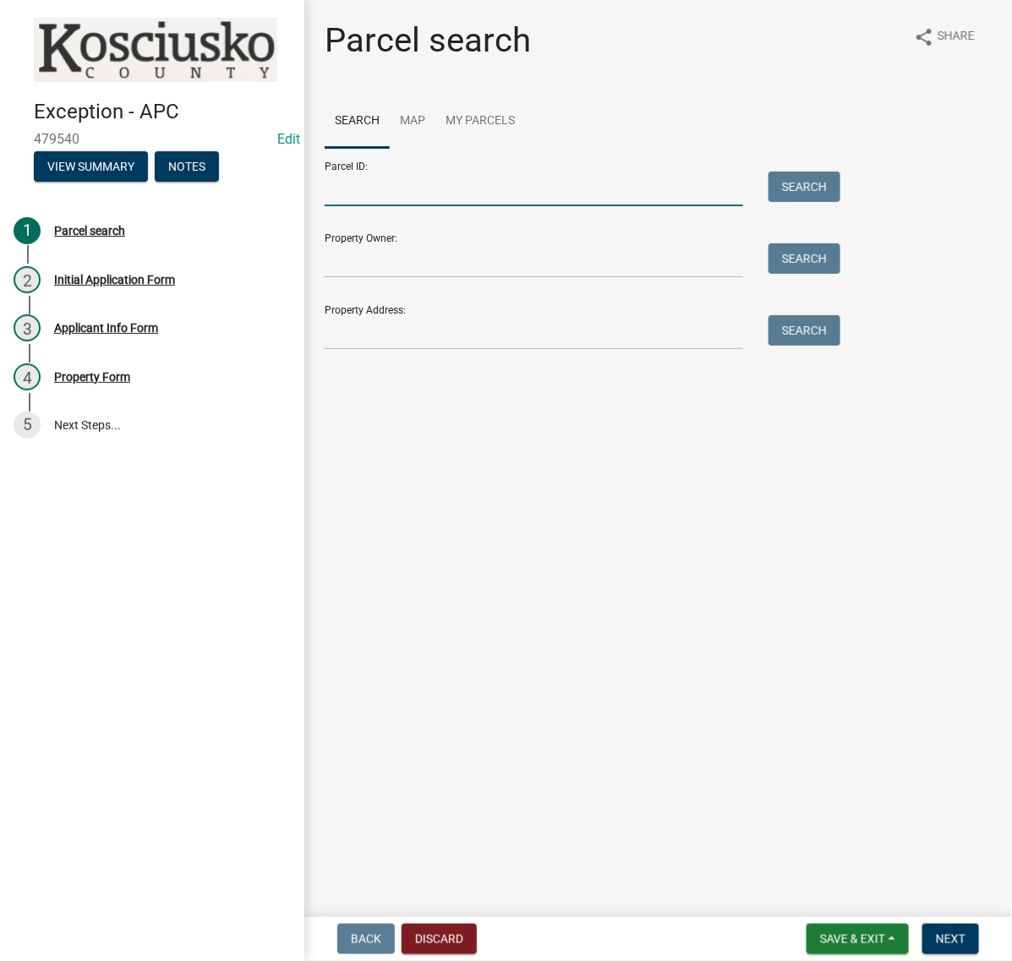
click at [417, 206] on input "Parcel ID:" at bounding box center [534, 189] width 419 height 35
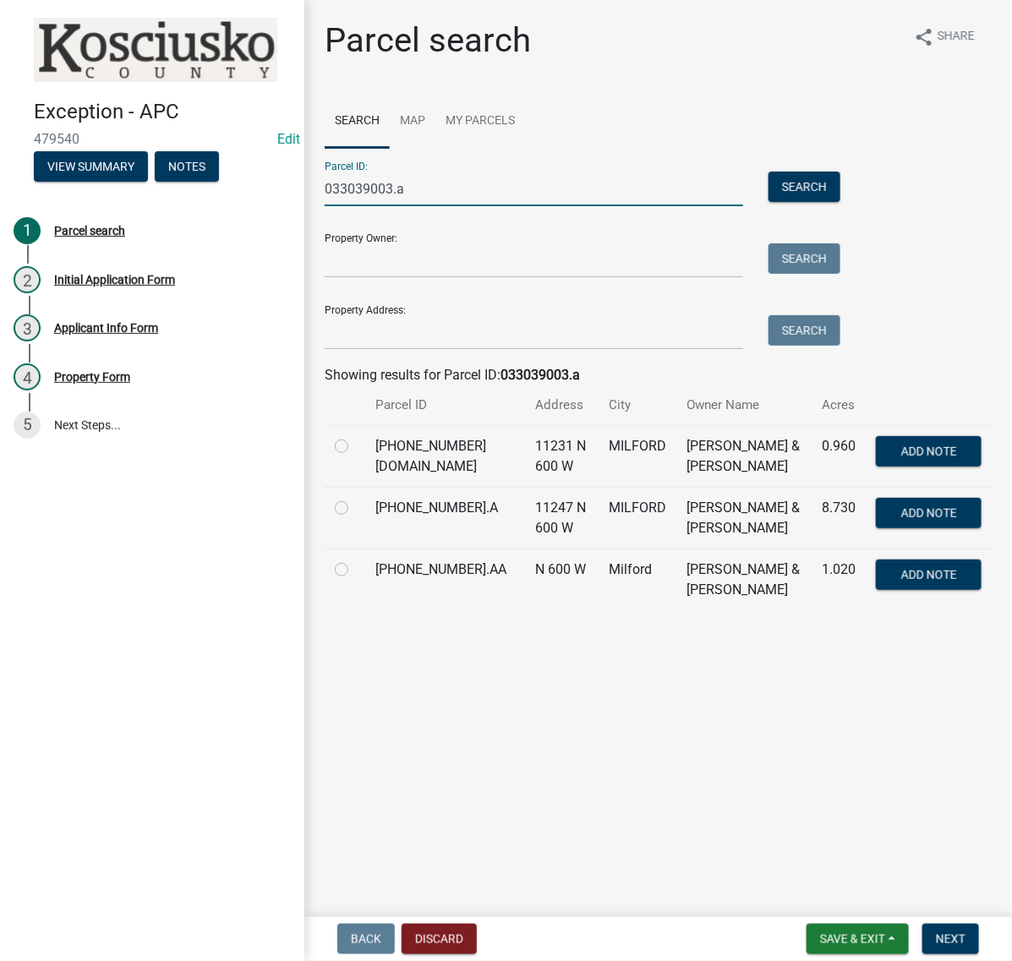
type input "033039003.a"
click at [355, 498] on label at bounding box center [355, 498] width 0 height 0
click at [355, 509] on input "radio" at bounding box center [360, 503] width 11 height 11
radio input "true"
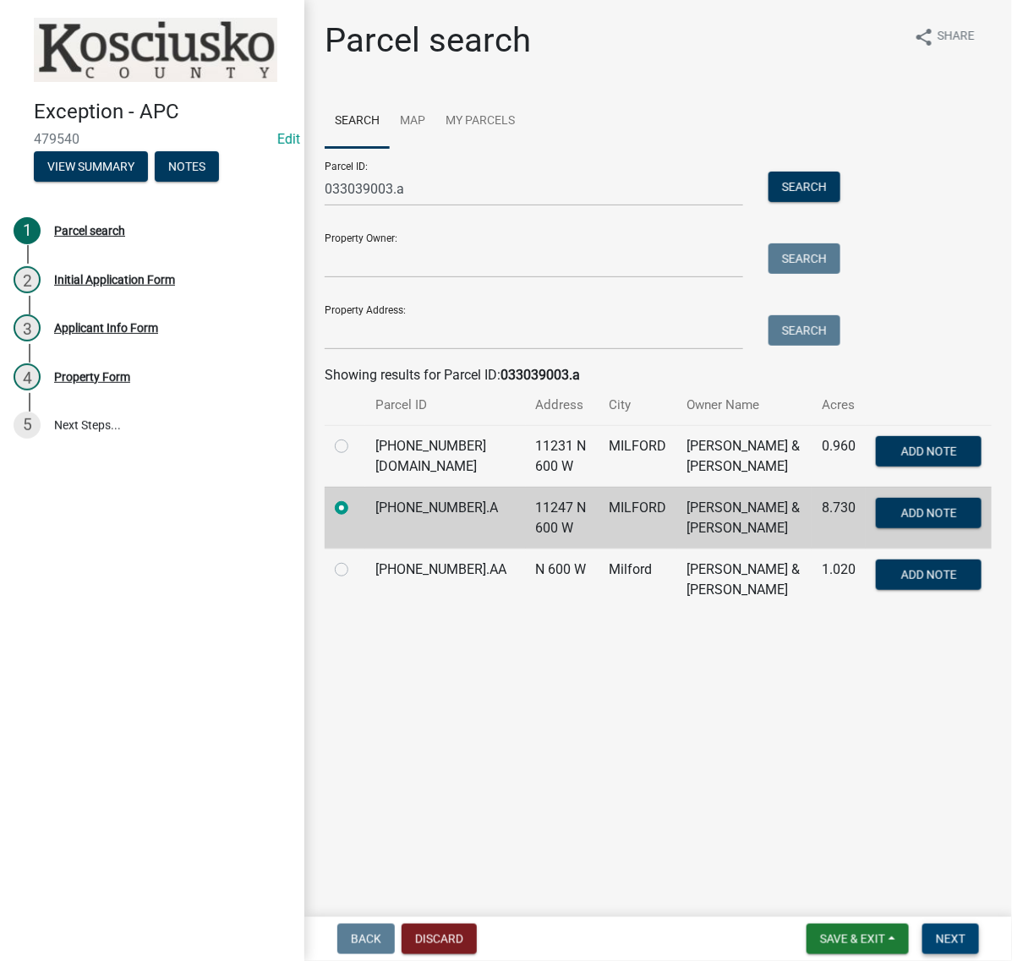
click at [956, 941] on span "Next" at bounding box center [951, 940] width 30 height 14
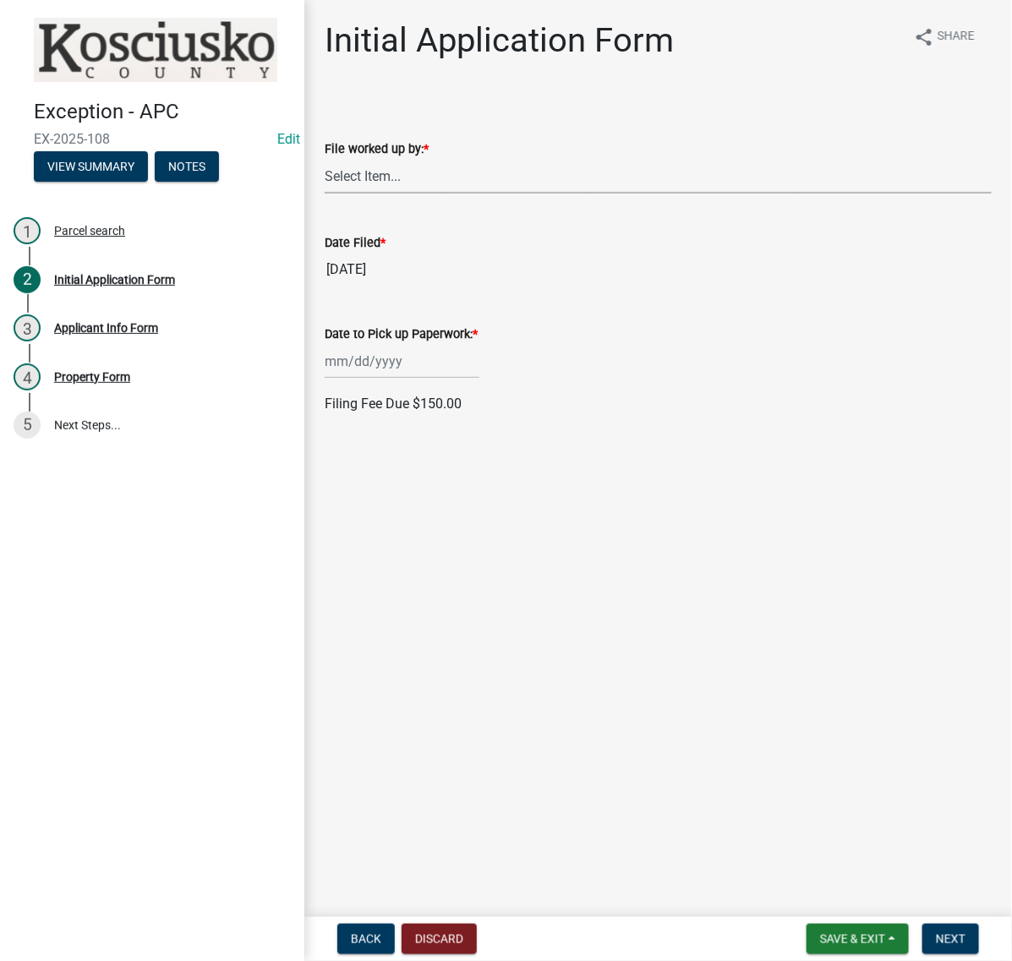
click at [345, 194] on select "Select Item... MMS LT AT CS Vacant Vacant" at bounding box center [658, 176] width 667 height 35
click at [330, 194] on select "Select Item... MMS LT AT CS Vacant Vacant" at bounding box center [658, 176] width 667 height 35
select select "c872cdc8-ca01-49f1-a213-e4b05fa58cd2"
click at [381, 379] on div at bounding box center [402, 361] width 155 height 35
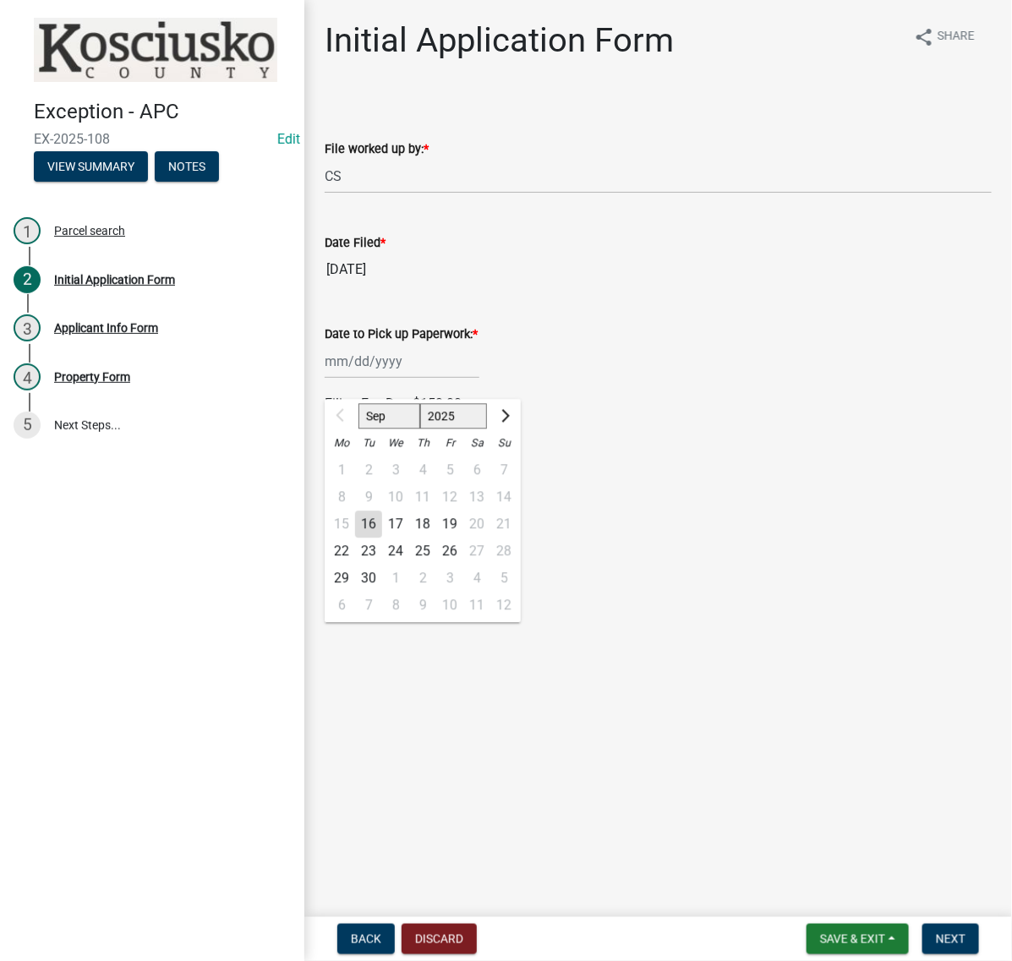
click at [351, 566] on div "22" at bounding box center [341, 552] width 27 height 27
type input "09/22/2025"
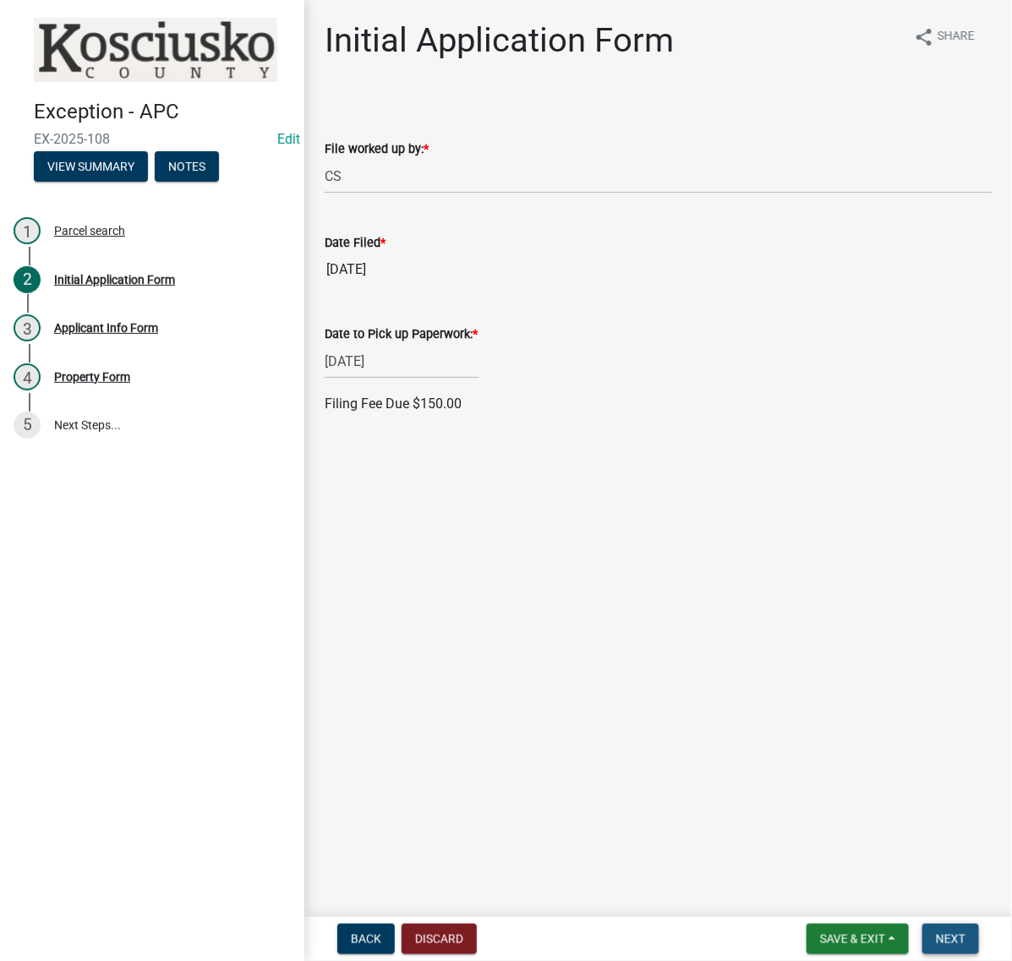
click at [940, 933] on span "Next" at bounding box center [951, 940] width 30 height 14
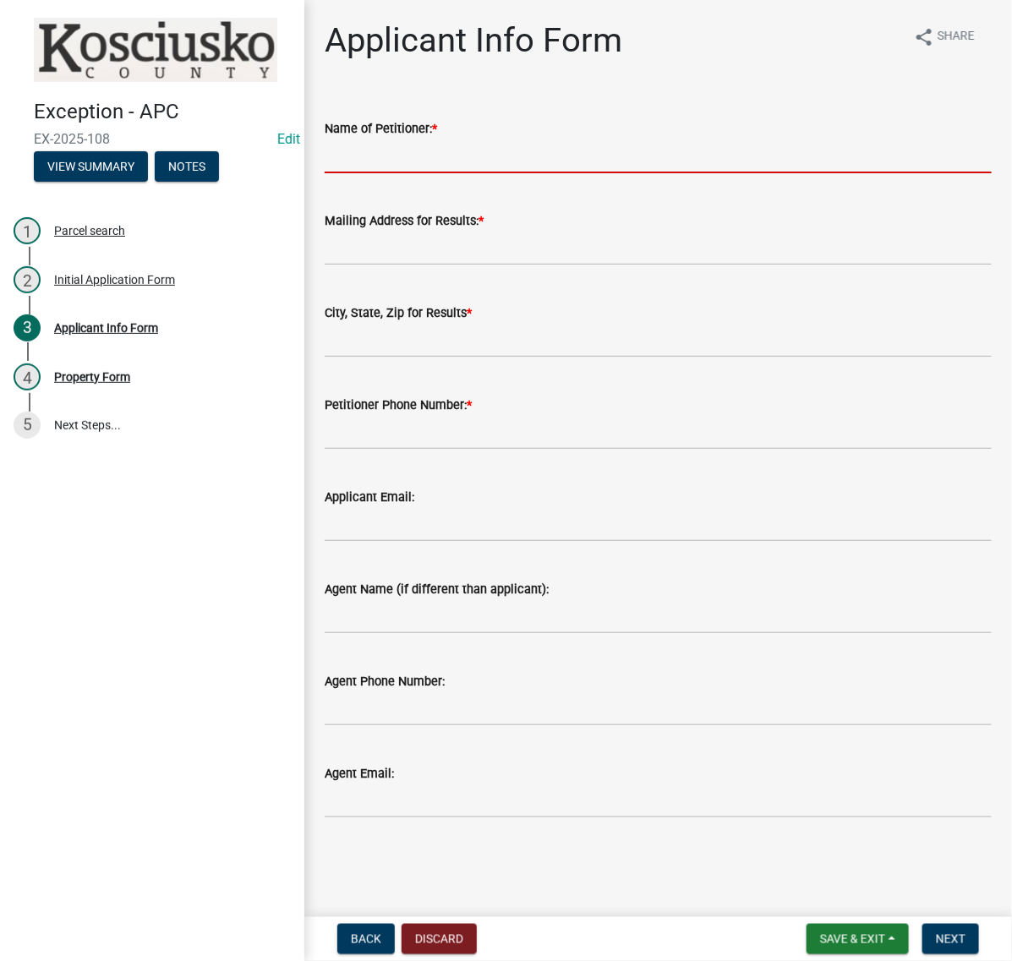
click at [369, 173] on input "Name of Petitioner: *" at bounding box center [658, 156] width 667 height 35
type input "HOMER MILLER"
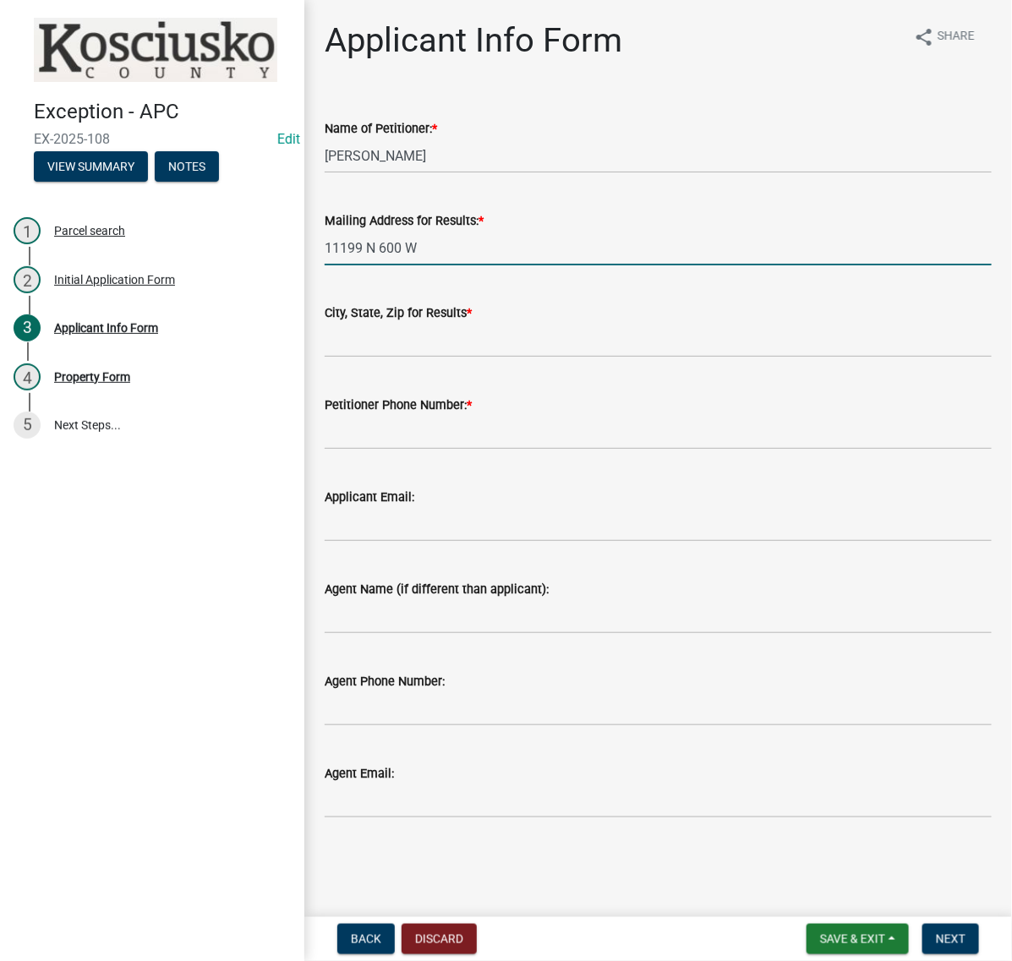
type input "11199 N 600 W"
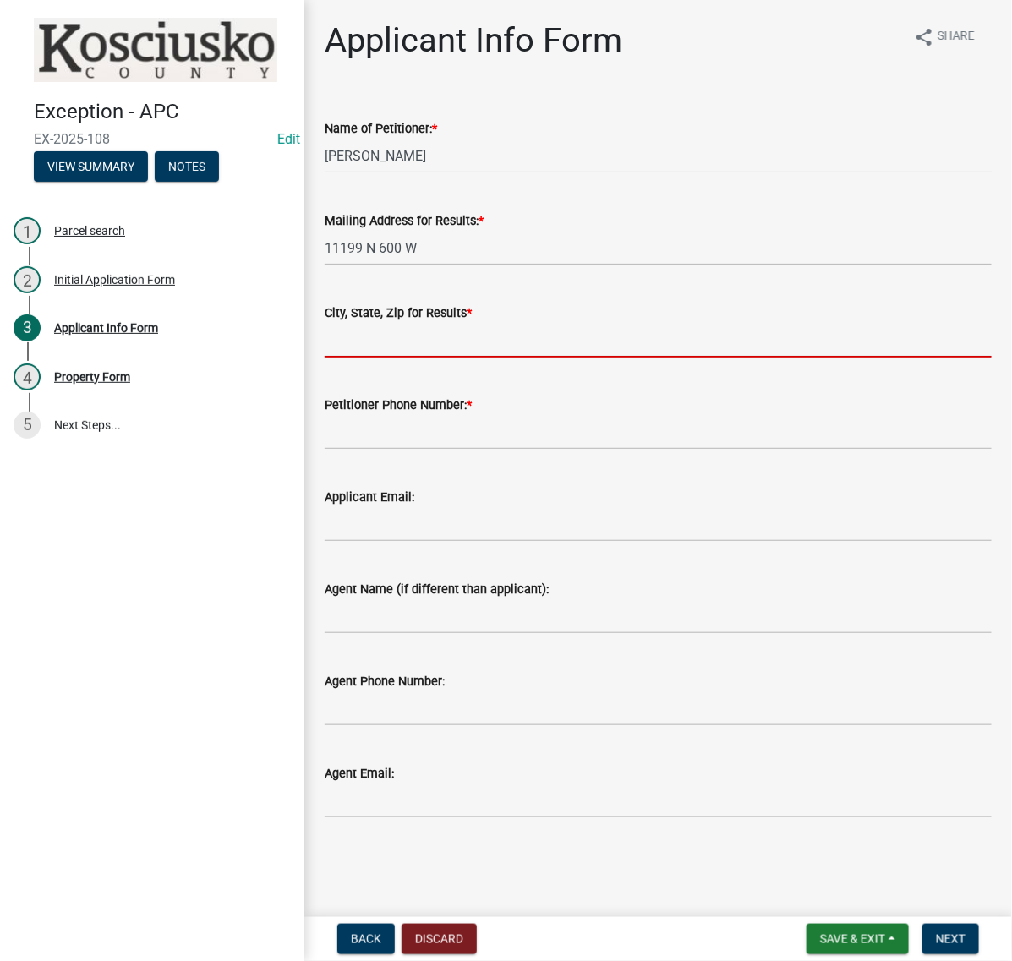
type input "N"
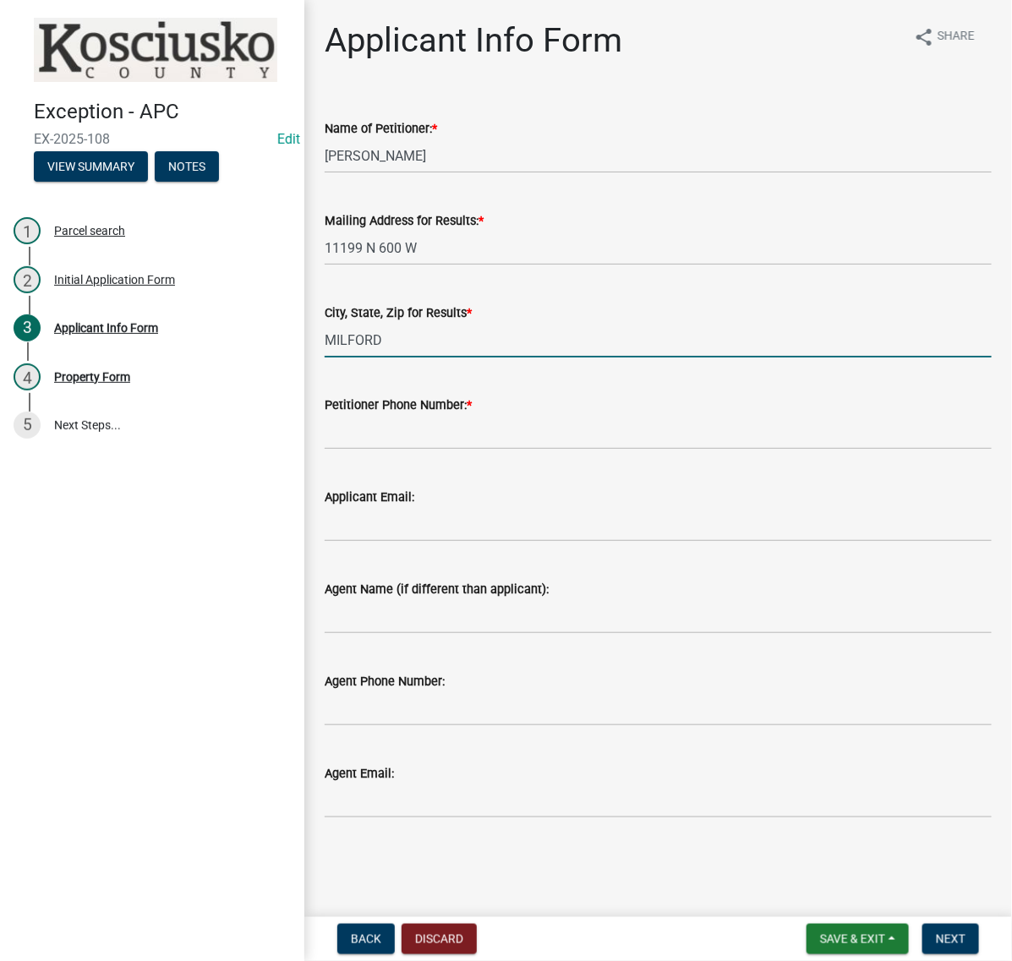
type input "MILFORD IN 46542"
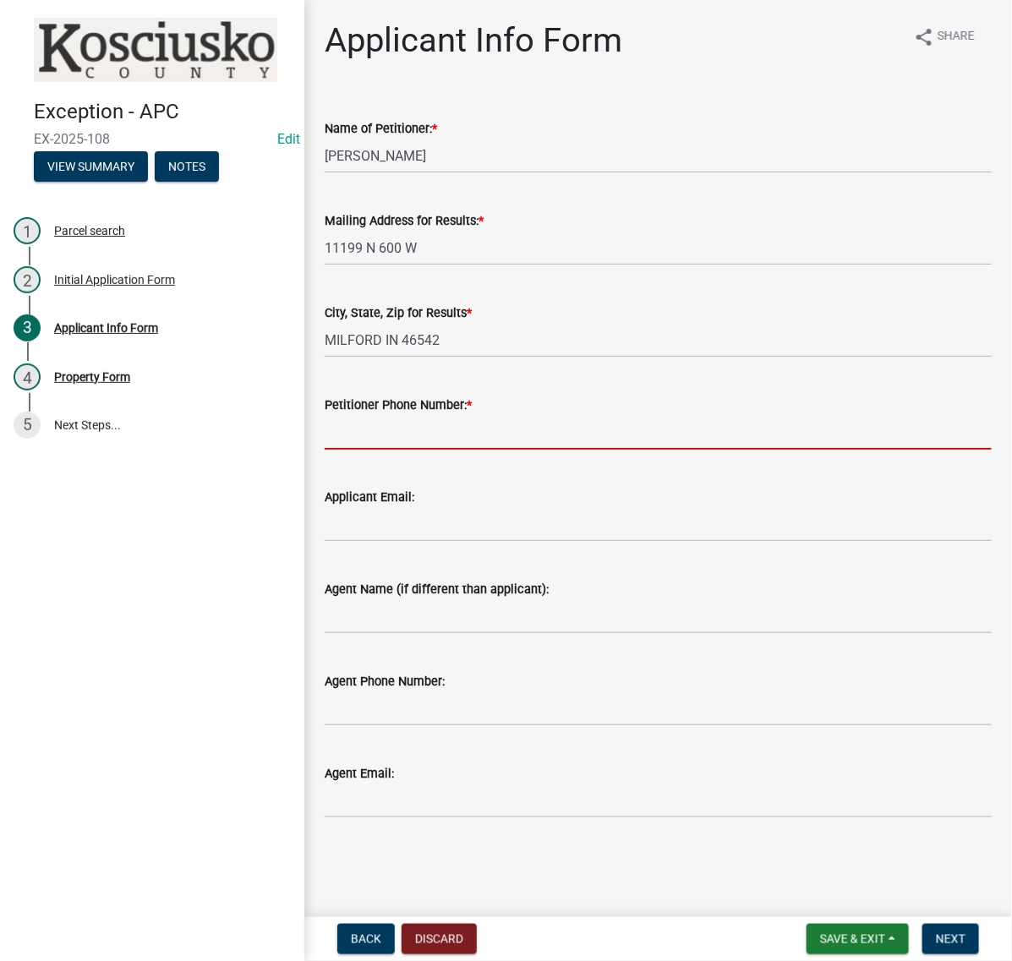
drag, startPoint x: 474, startPoint y: 529, endPoint x: 467, endPoint y: 534, distance: 9.0
click at [474, 450] on input "Petitioner Phone Number: *" at bounding box center [658, 432] width 667 height 35
type input "574-354-3094"
click at [929, 924] on button "Next" at bounding box center [951, 939] width 57 height 30
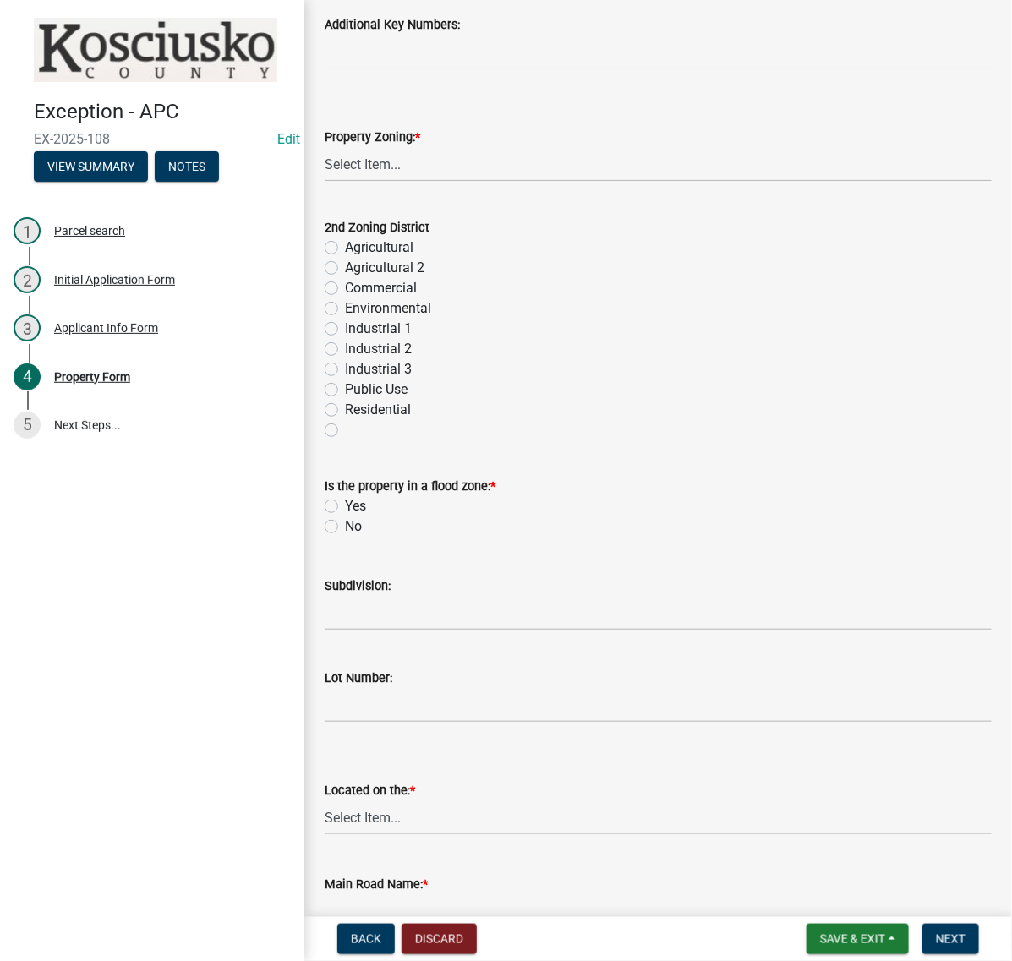
scroll to position [740, 0]
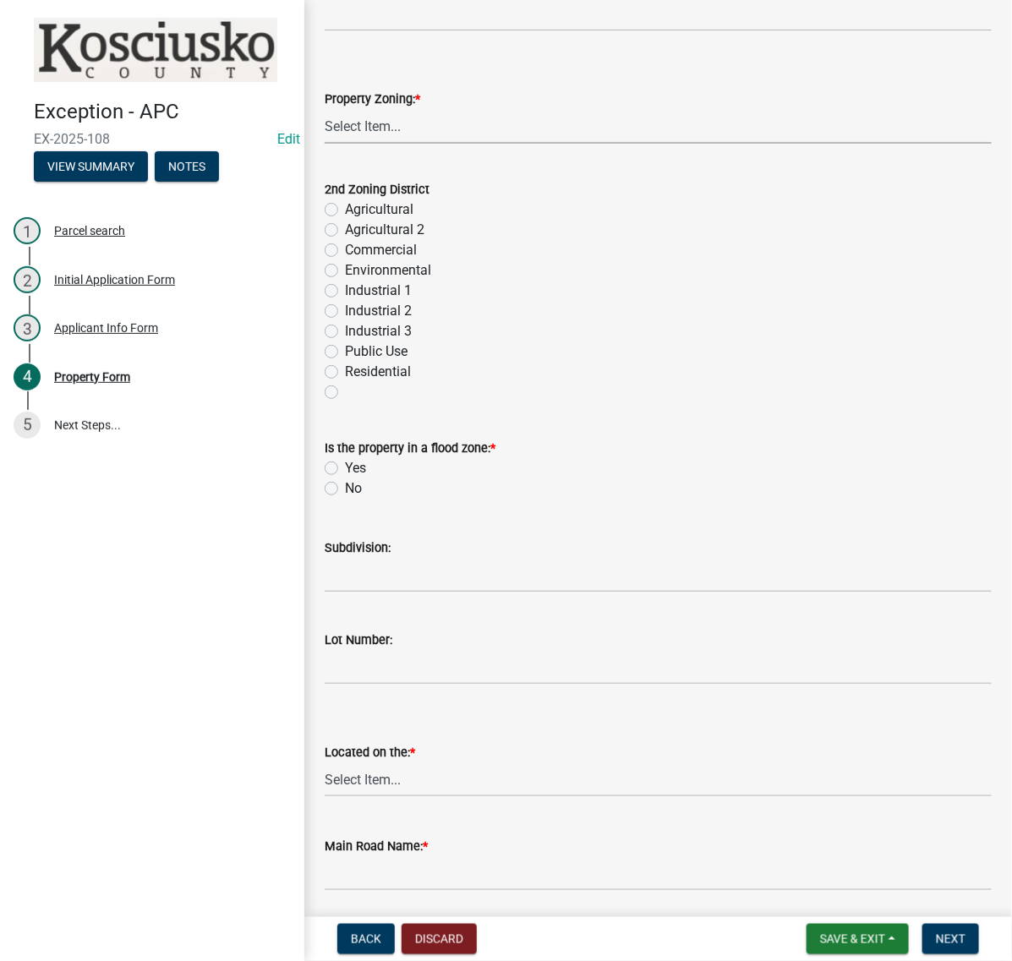
click at [408, 144] on select "Select Item... Agricultural Agricultural 2 Commercial Environmental Industrial …" at bounding box center [658, 126] width 667 height 35
click at [330, 144] on select "Select Item... Agricultural Agricultural 2 Commercial Environmental Industrial …" at bounding box center [658, 126] width 667 height 35
select select "ea119d11-e52e-4559-b746-af06211fe819"
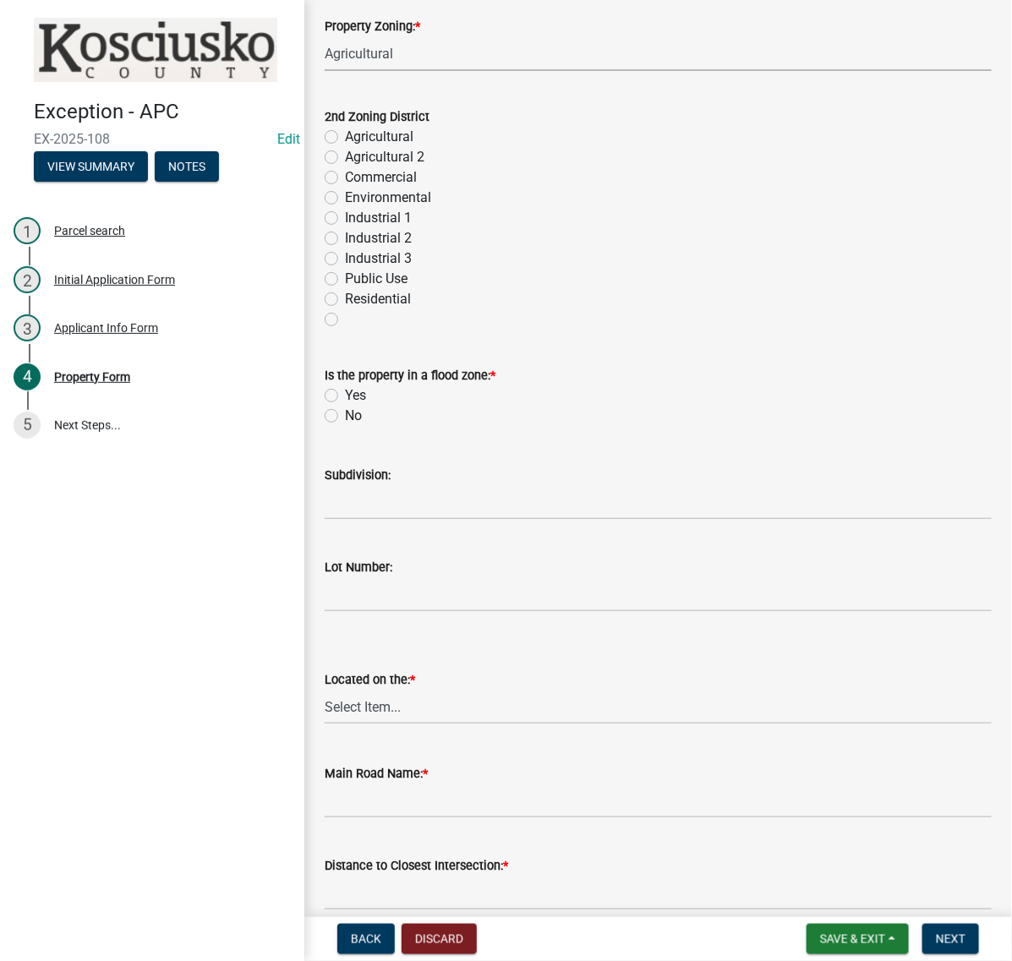
scroll to position [1057, 0]
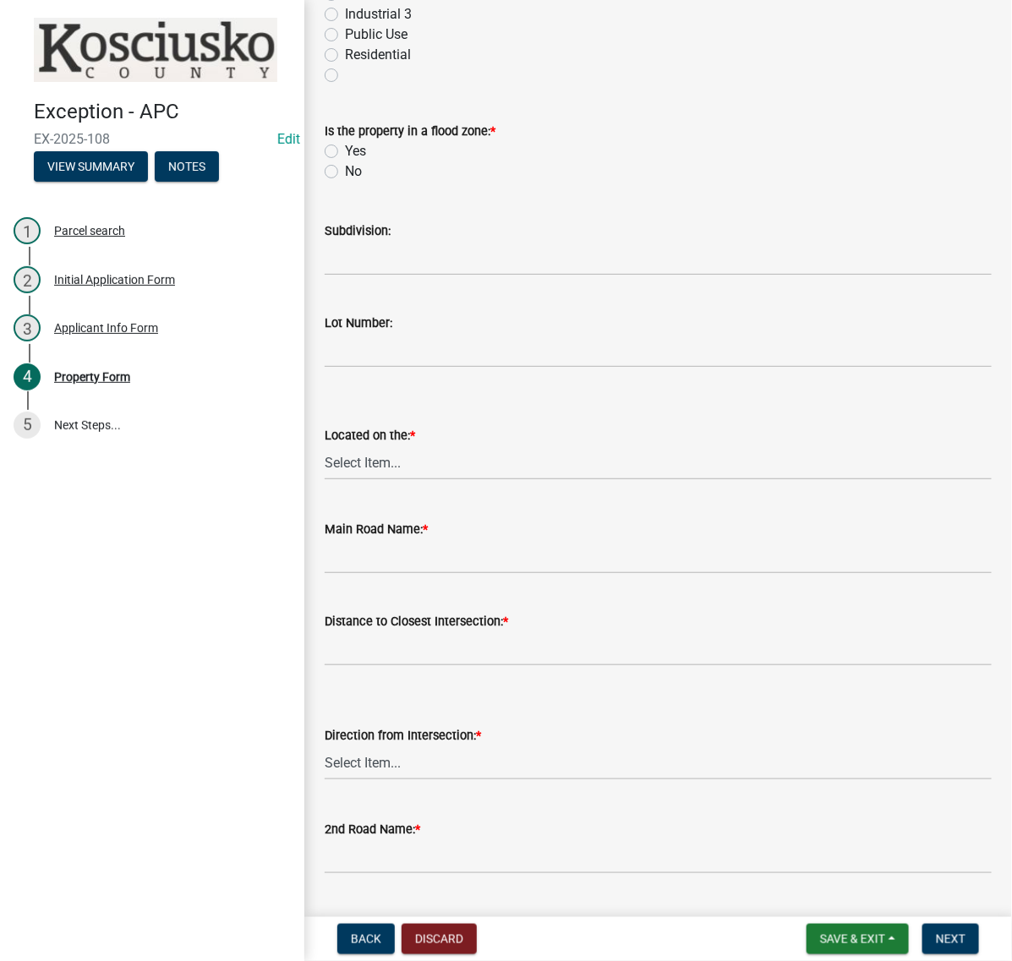
click at [345, 182] on label "No" at bounding box center [353, 172] width 17 height 20
click at [345, 173] on input "No" at bounding box center [350, 167] width 11 height 11
radio input "true"
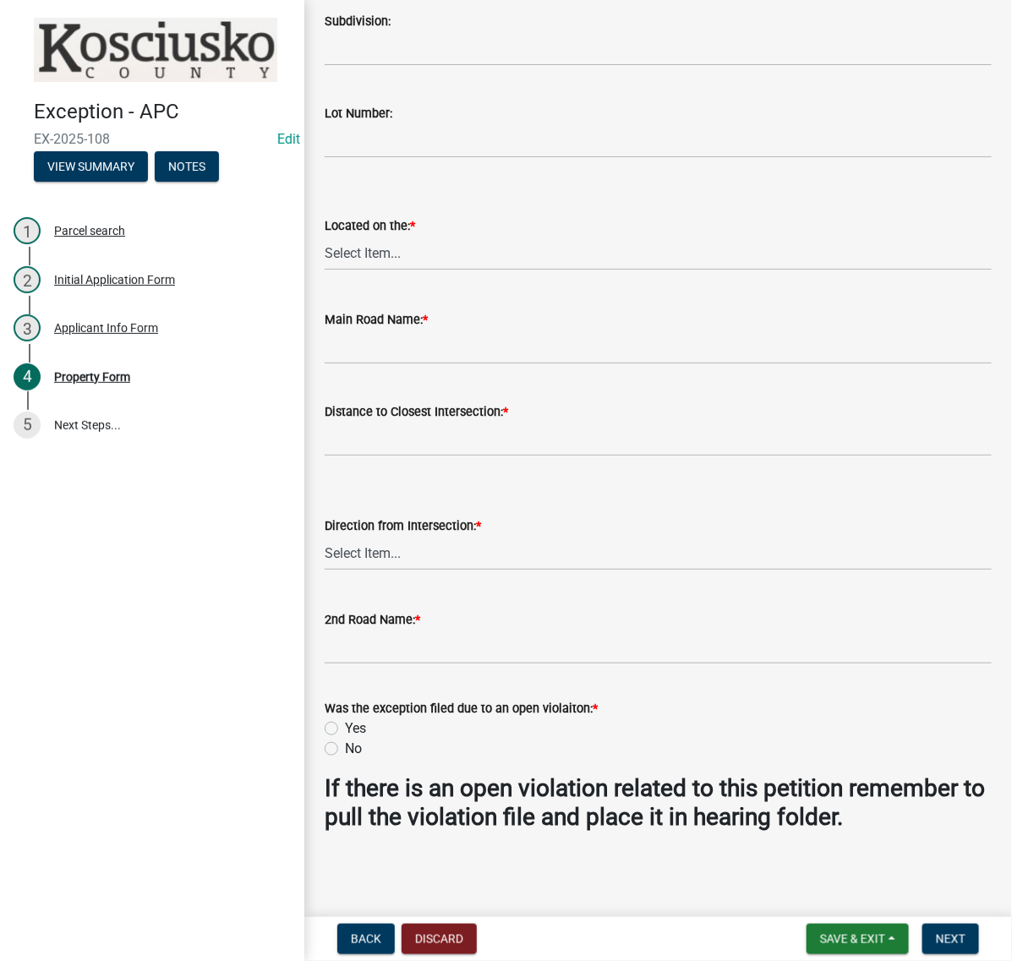
scroll to position [1586, 0]
click at [389, 271] on select "Select Item... N NE NW E S SE SW W" at bounding box center [658, 253] width 667 height 35
click at [330, 271] on select "Select Item... N NE NW E S SE SW W" at bounding box center [658, 253] width 667 height 35
select select "c4907745-124a-42b6-8414-4617f608e7c8"
click at [378, 364] on input "Main Road Name: *" at bounding box center [658, 347] width 667 height 35
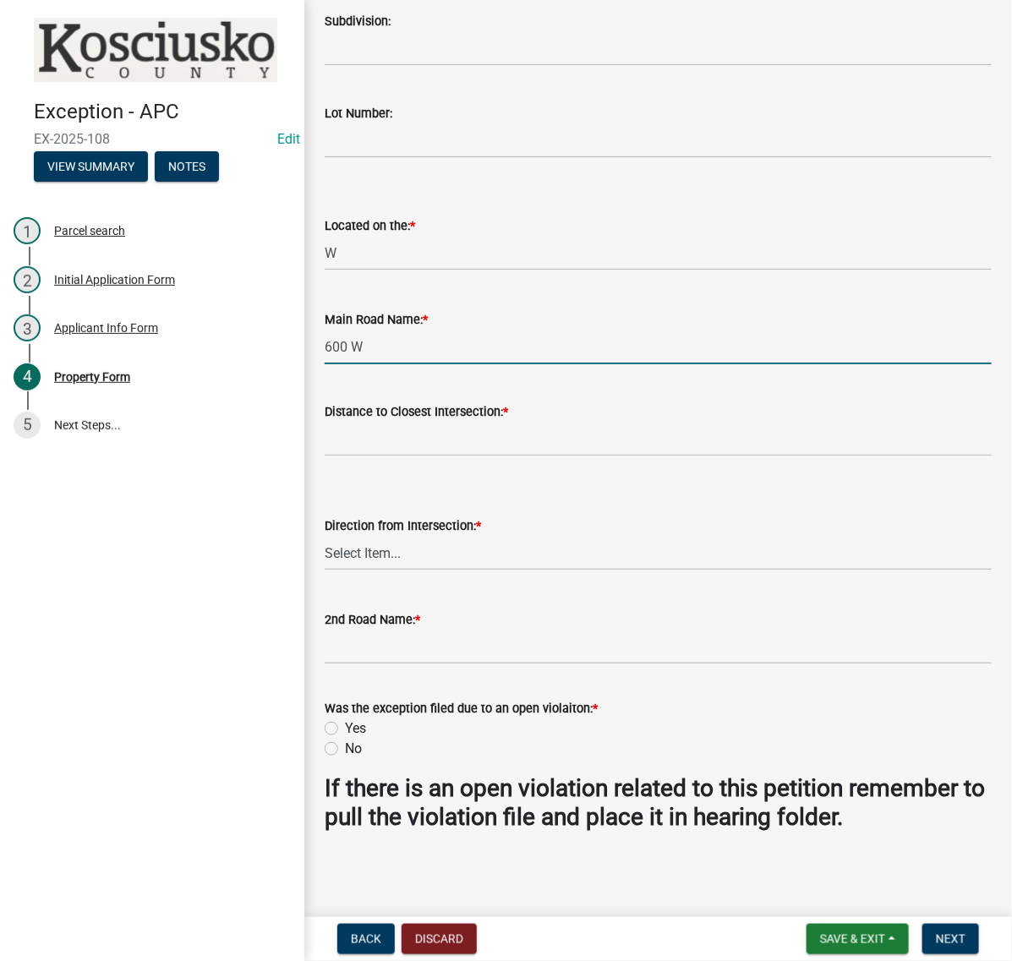
type input "600 W"
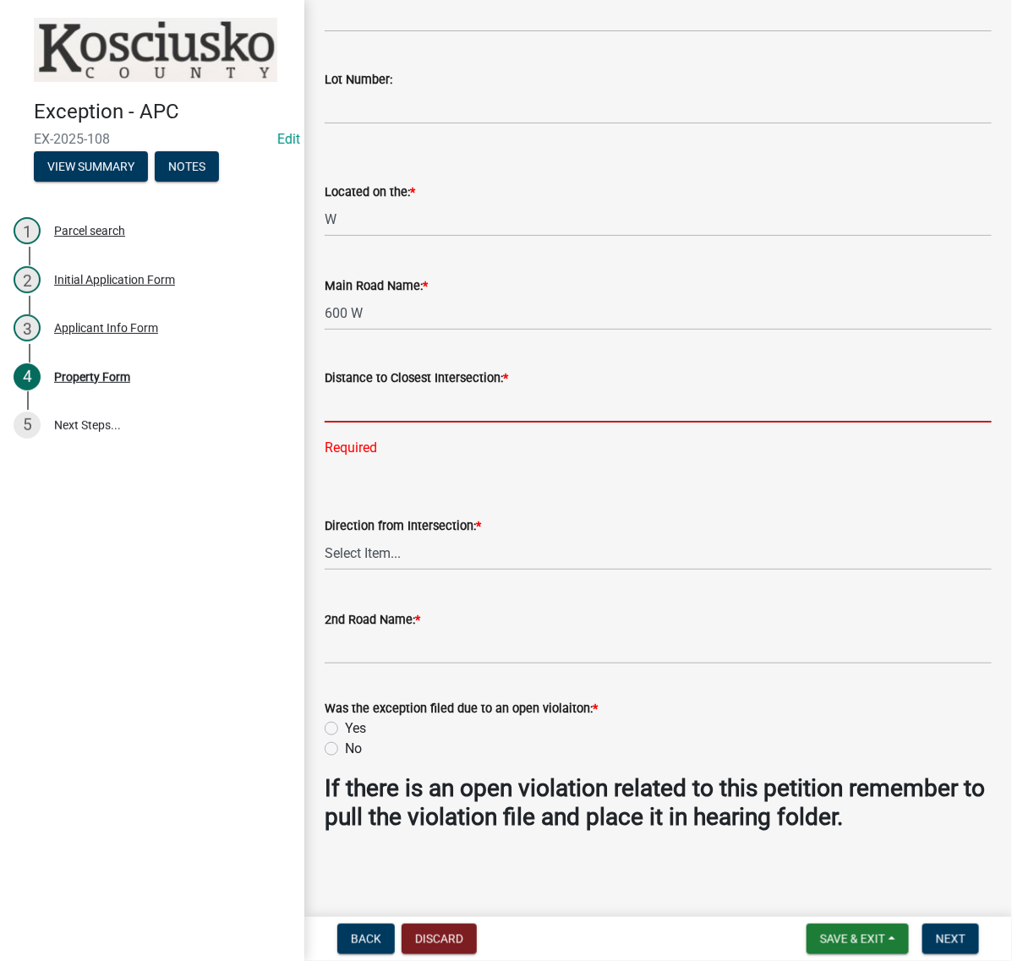
click at [356, 423] on input "text" at bounding box center [658, 405] width 667 height 35
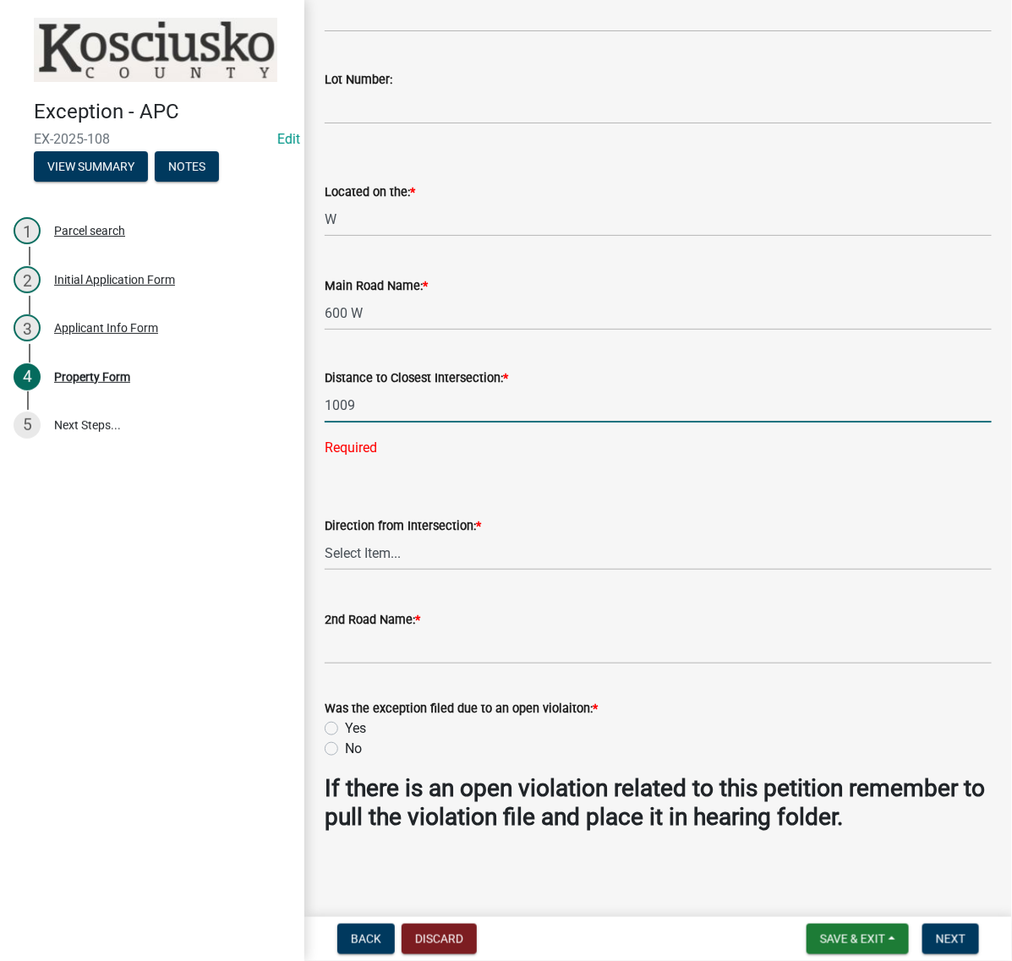
type input "1009"
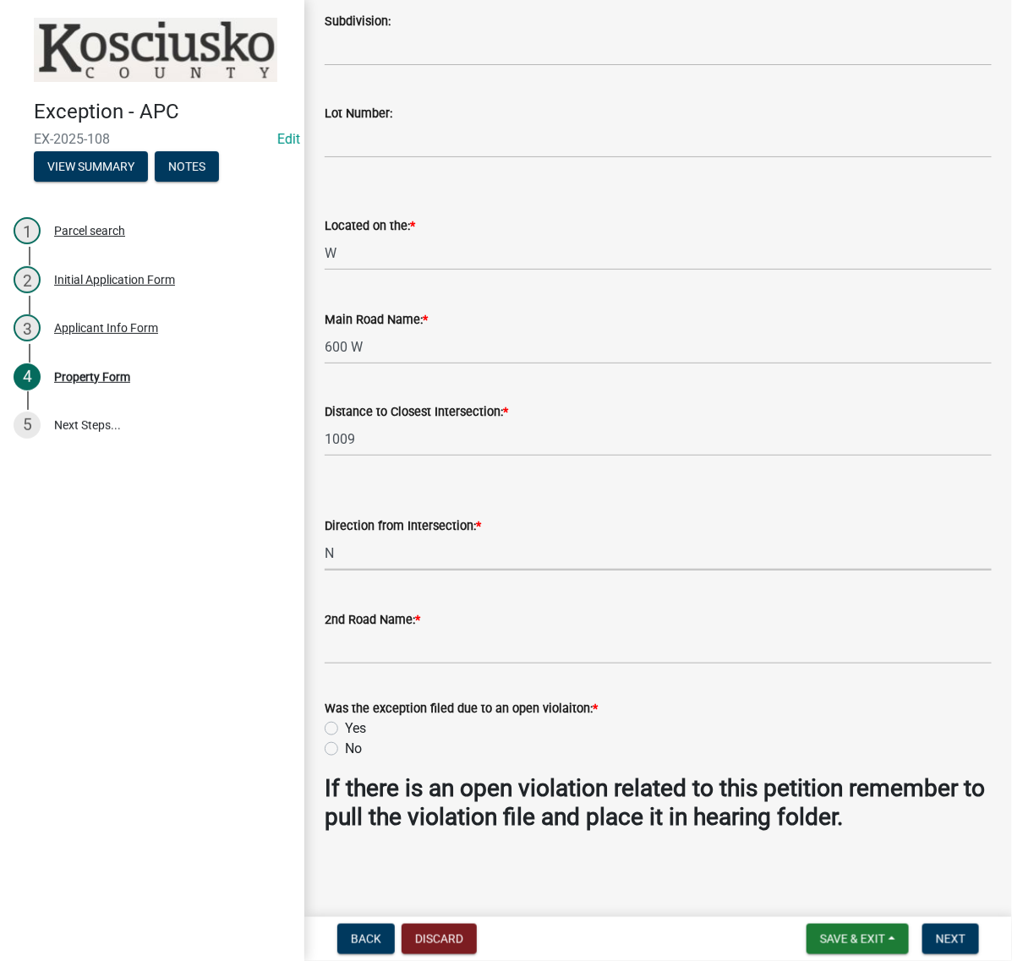
select select "fd9ce8ad-1a15-40a3-baa4-1d2fcbc16e1e"
type input "1100 N"
drag, startPoint x: 337, startPoint y: 660, endPoint x: 377, endPoint y: 673, distance: 42.8
click at [345, 719] on label "Yes" at bounding box center [355, 729] width 21 height 20
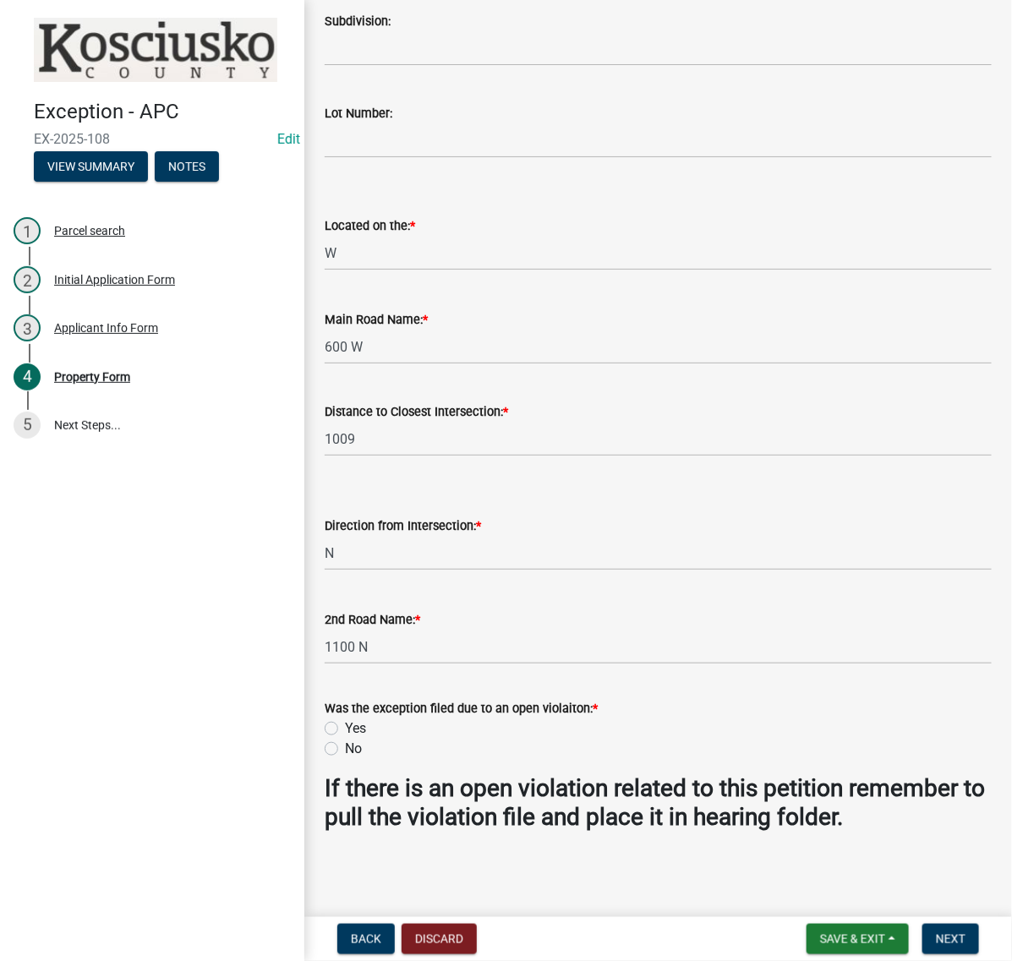
click at [345, 719] on input "Yes" at bounding box center [350, 724] width 11 height 11
radio input "true"
click at [952, 941] on span "Next" at bounding box center [951, 940] width 30 height 14
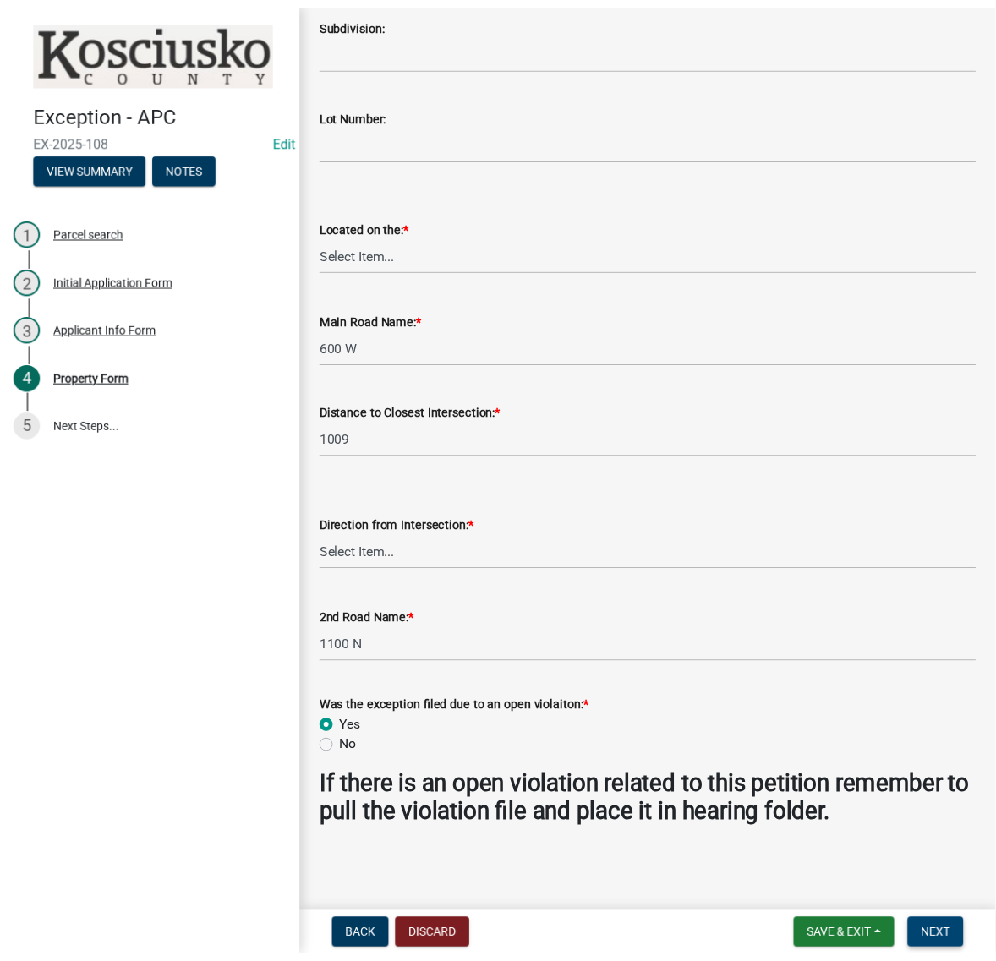
scroll to position [0, 0]
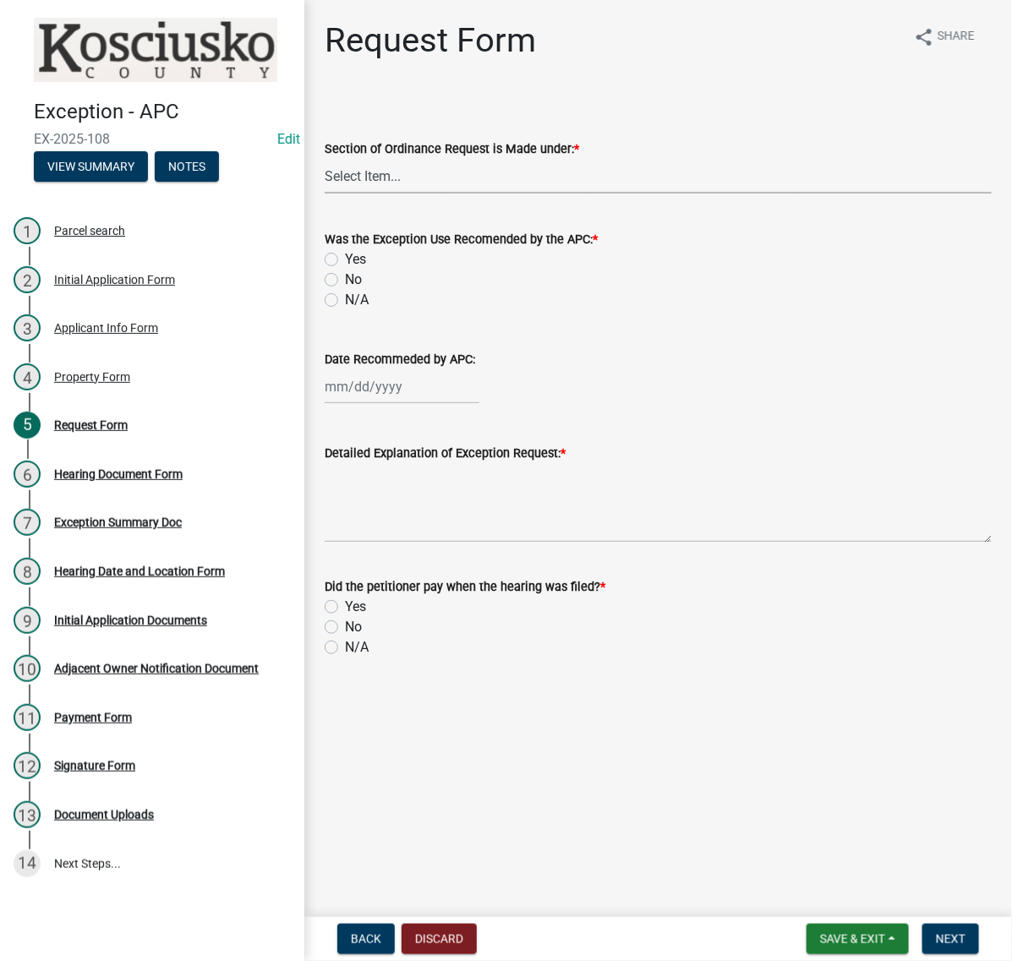
click at [403, 194] on select "Select Item... 2.14 Table A 3.5 Acc. No Res. 3.5 Table D Acc. Bldg. Size 3.21 H…" at bounding box center [658, 176] width 667 height 35
click at [330, 194] on select "Select Item... 2.14 Table A 3.5 Acc. No Res. 3.5 Table D Acc. Bldg. Size 3.21 H…" at bounding box center [658, 176] width 667 height 35
select select "7d7a1c2c-a1e9-45cd-abee-9fc0d9f64134"
click at [345, 310] on label "N/A" at bounding box center [357, 300] width 24 height 20
click at [345, 301] on input "N/A" at bounding box center [350, 295] width 11 height 11
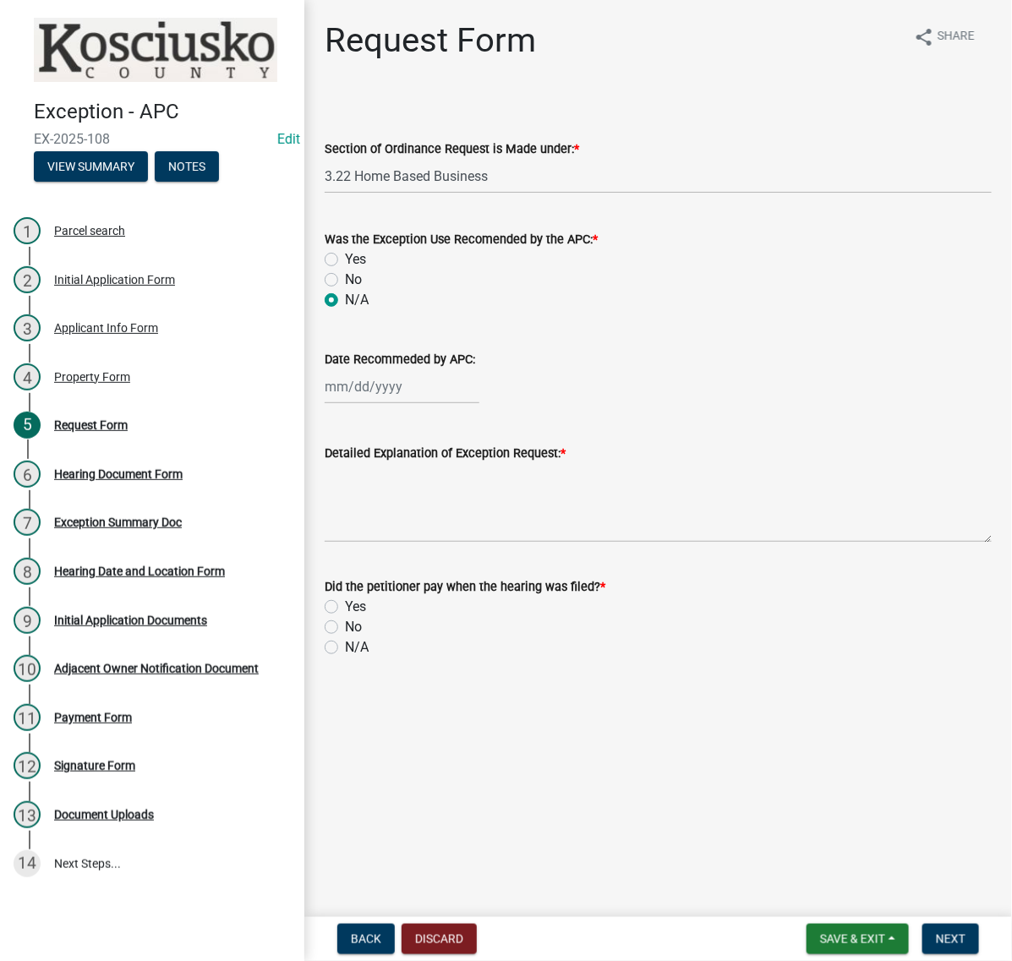
radio input "true"
click at [423, 543] on textarea "Detailed Explanation of Exception Request: *" at bounding box center [658, 502] width 667 height 79
type textarea "T"
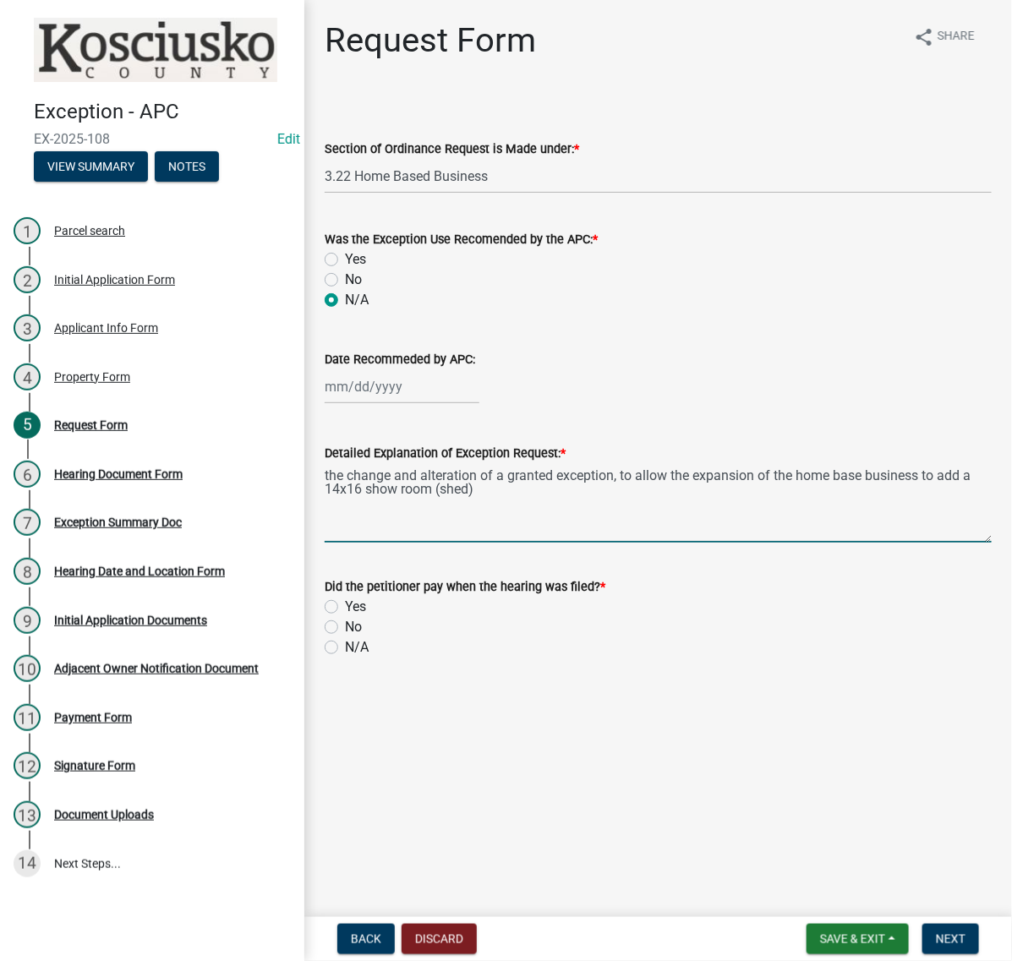
click at [911, 543] on textarea "the change and alteration of a granted exception, to allow the expansion of the…" at bounding box center [658, 502] width 667 height 79
click at [780, 543] on textarea "the change and alteration of a granted exception, to allow the expansion for th…" at bounding box center [658, 502] width 667 height 79
type textarea "the change and alteration of a granted exception, to allow the expansion for th…"
click at [345, 638] on label "No" at bounding box center [353, 627] width 17 height 20
click at [345, 628] on input "No" at bounding box center [350, 622] width 11 height 11
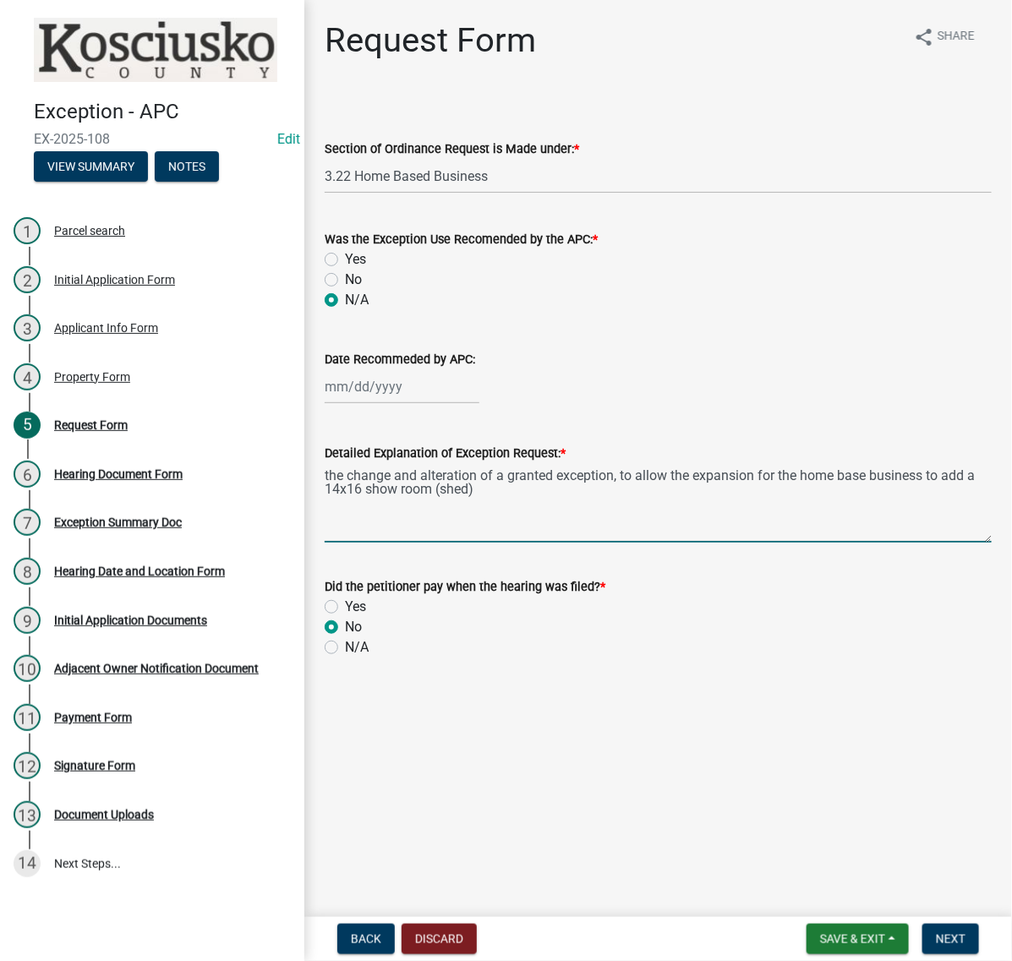
radio input "true"
click at [564, 194] on select "Select Item... 2.14 Table A 3.5 Acc. No Res. 3.5 Table D Acc. Bldg. Size 3.21 H…" at bounding box center [658, 176] width 667 height 35
click at [732, 140] on div "Section of Ordinance Request is Made under: * Select Item... 2.14 Table A 3.5 A…" at bounding box center [658, 144] width 667 height 99
click at [558, 194] on select "Select Item... 2.14 Table A 3.5 Acc. No Res. 3.5 Table D Acc. Bldg. Size 3.21 H…" at bounding box center [658, 176] width 667 height 35
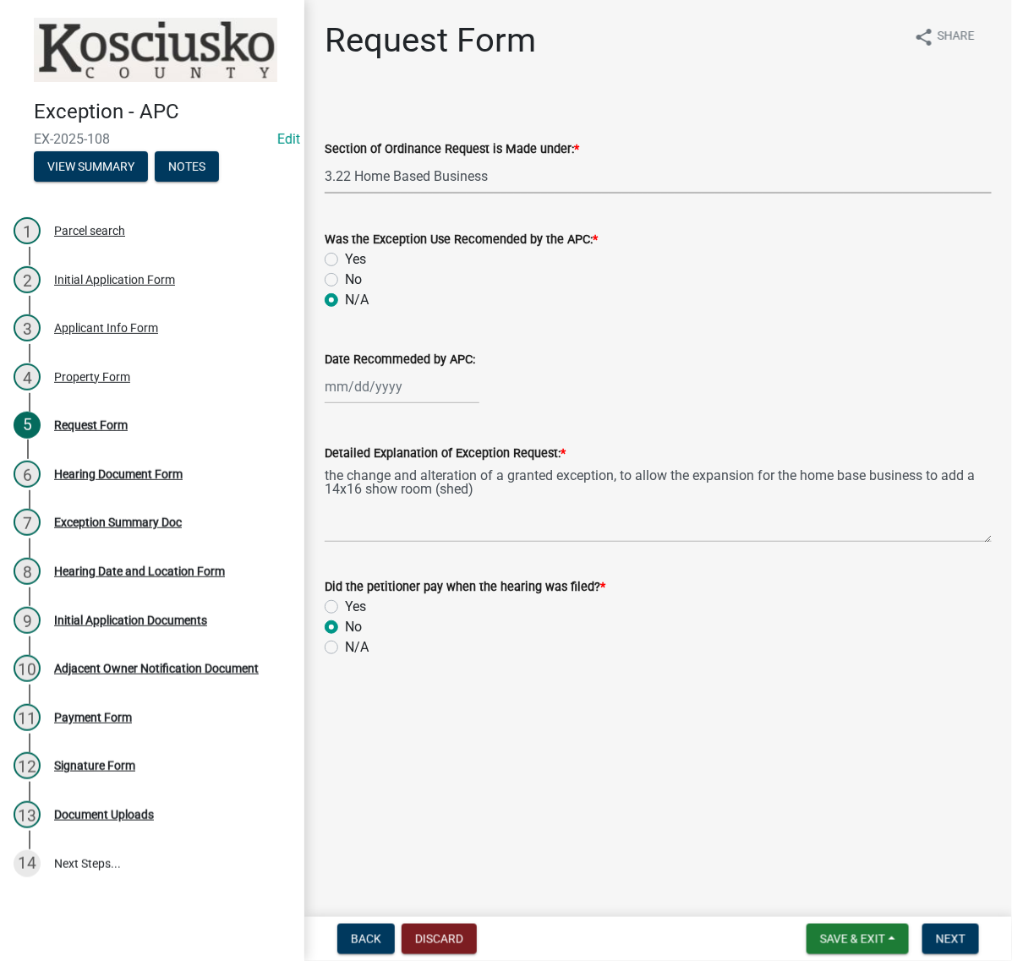
drag, startPoint x: 784, startPoint y: 82, endPoint x: 781, endPoint y: 106, distance: 23.9
click at [784, 74] on div "Request Form share Share" at bounding box center [658, 47] width 667 height 54
click at [820, 935] on span "Save & Exit" at bounding box center [852, 940] width 65 height 14
click at [774, 869] on button "Save & Exit" at bounding box center [841, 888] width 135 height 41
